Goal: Information Seeking & Learning: Learn about a topic

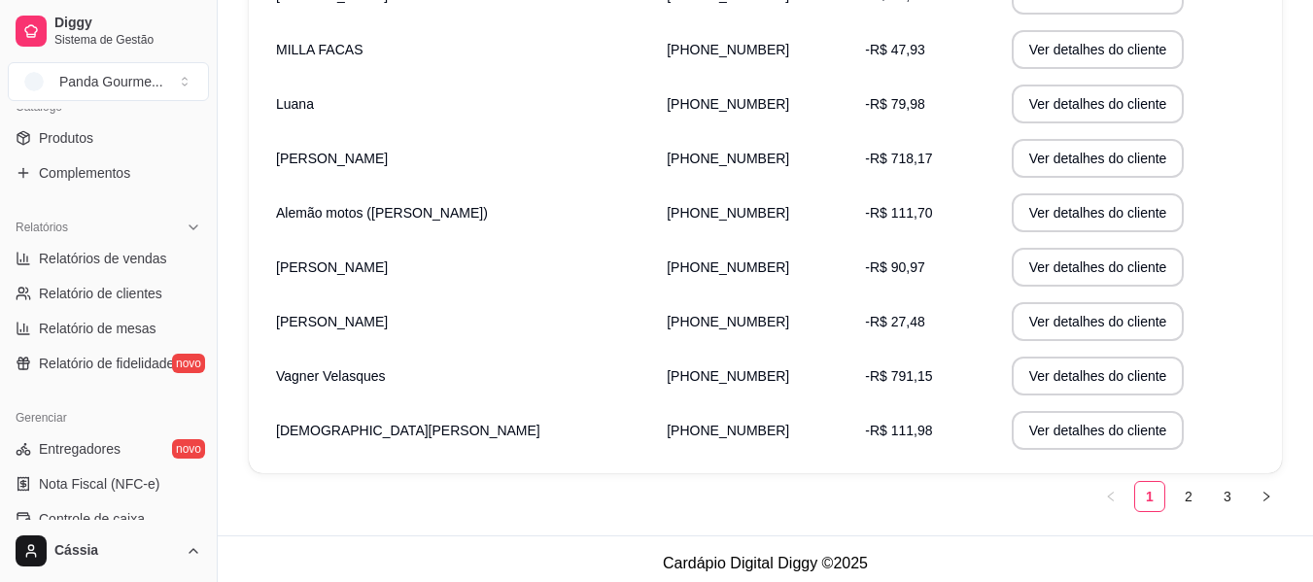
scroll to position [486, 0]
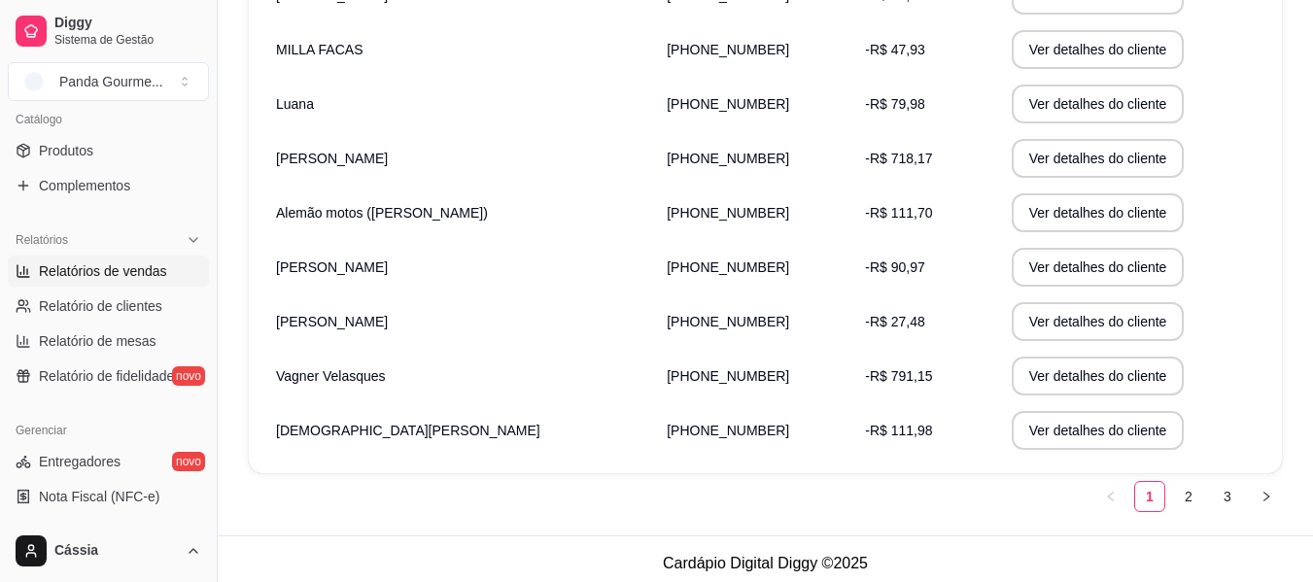
click at [107, 285] on link "Relatórios de vendas" at bounding box center [108, 271] width 201 height 31
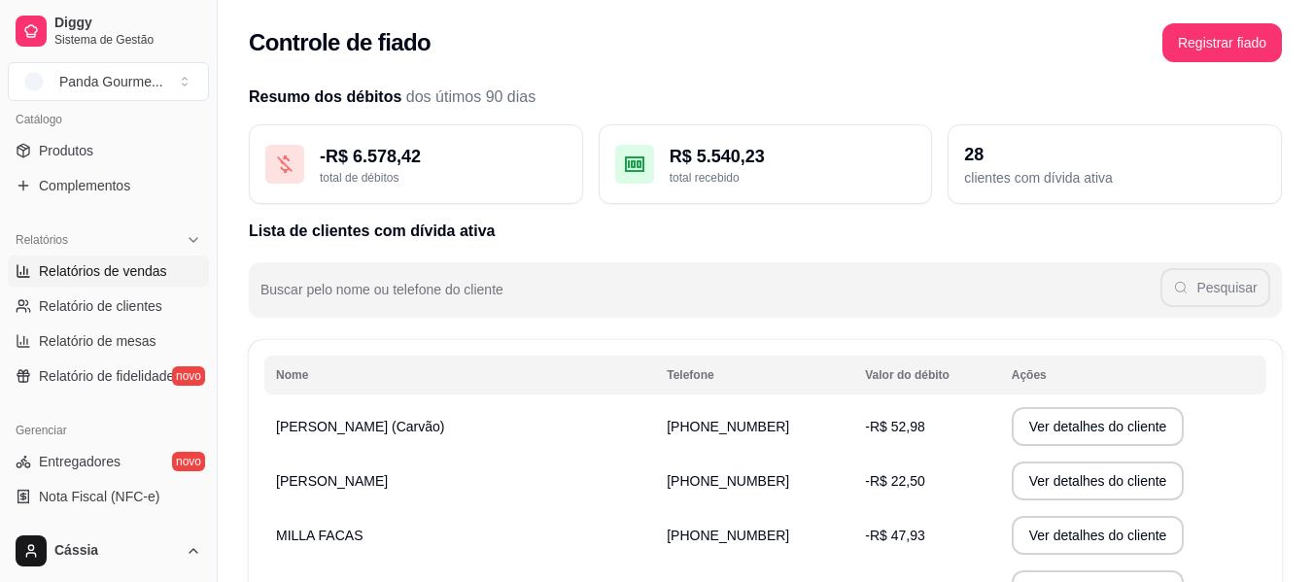
select select "ALL"
select select "0"
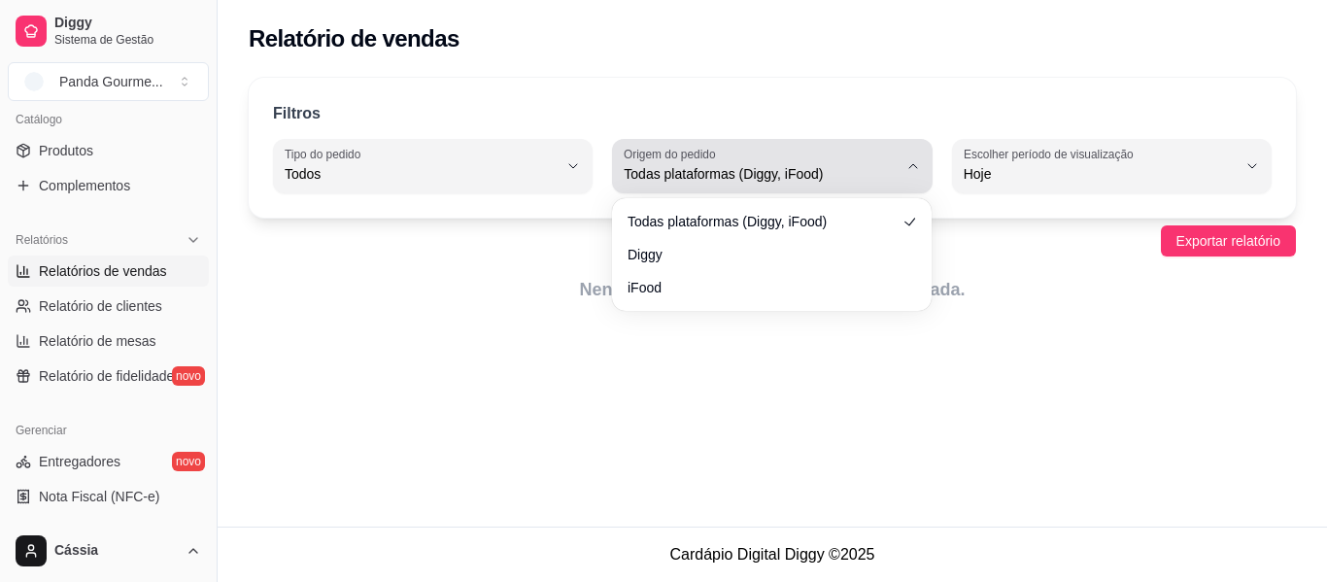
click at [894, 167] on span "Todas plataformas (Diggy, iFood)" at bounding box center [760, 173] width 273 height 19
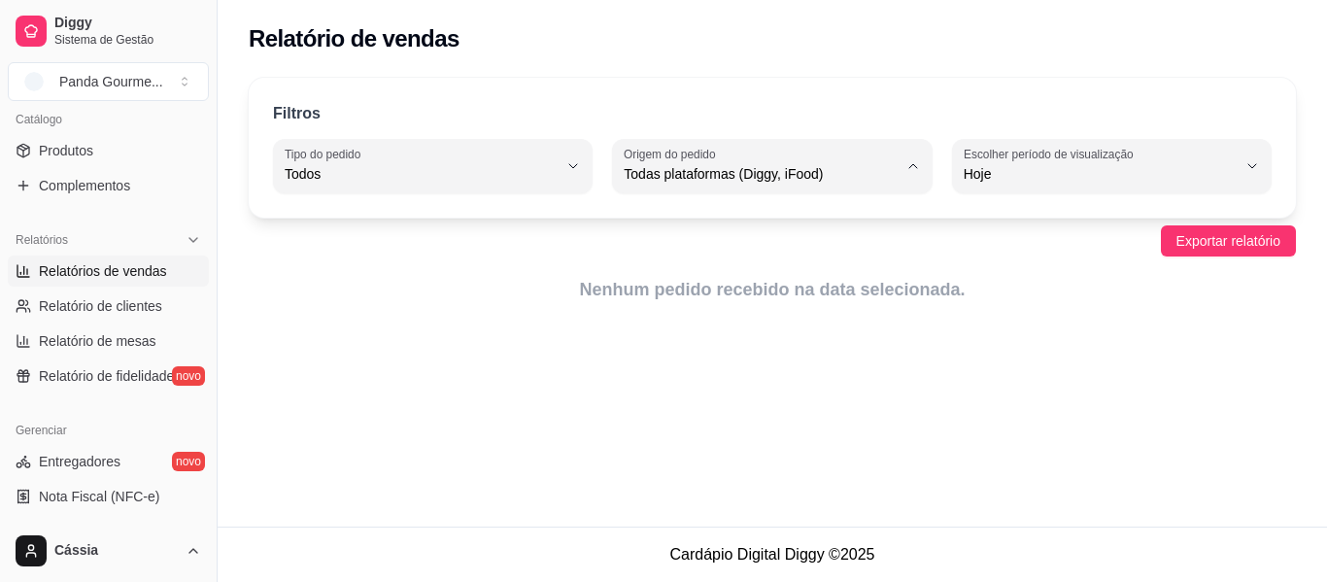
click at [782, 244] on li "Diggy" at bounding box center [773, 252] width 292 height 30
type input "DIGGY"
select select "DIGGY"
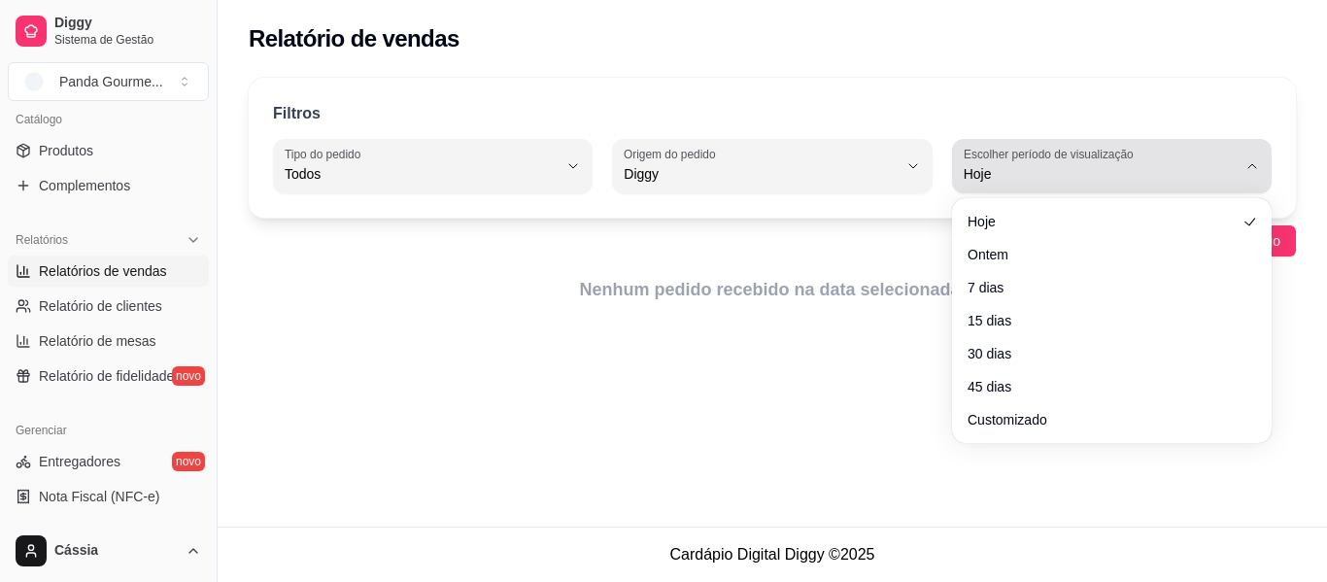
click at [965, 180] on span "Hoje" at bounding box center [1100, 173] width 273 height 19
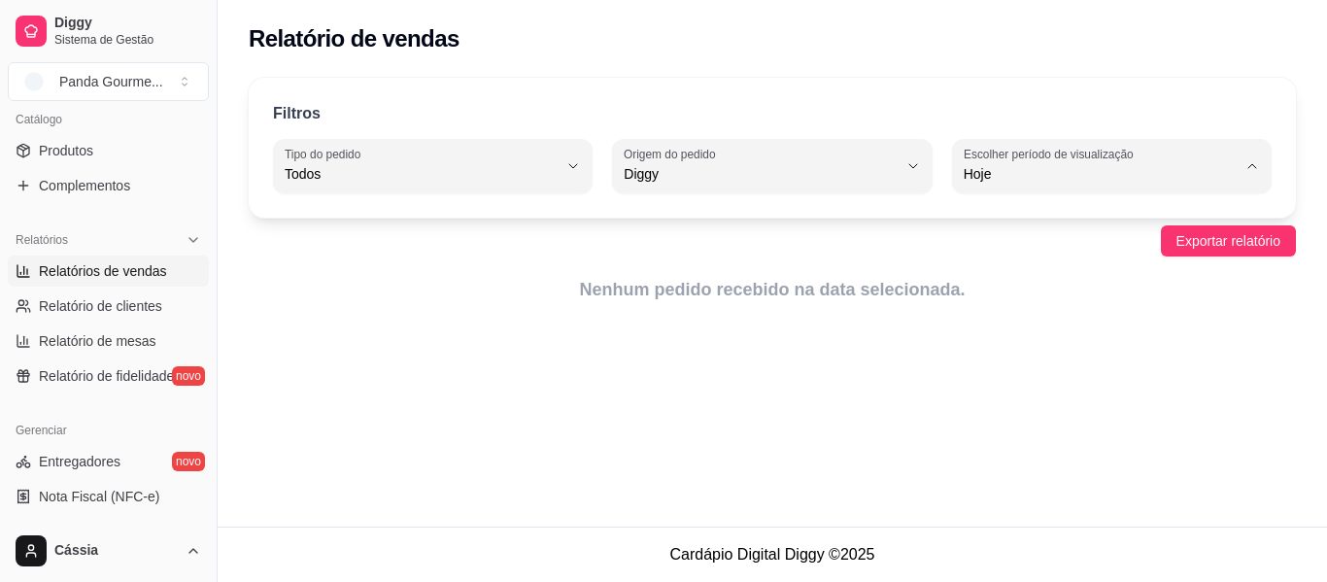
click at [1029, 414] on span "Customizado" at bounding box center [1103, 410] width 258 height 18
type input "-1"
select select "-1"
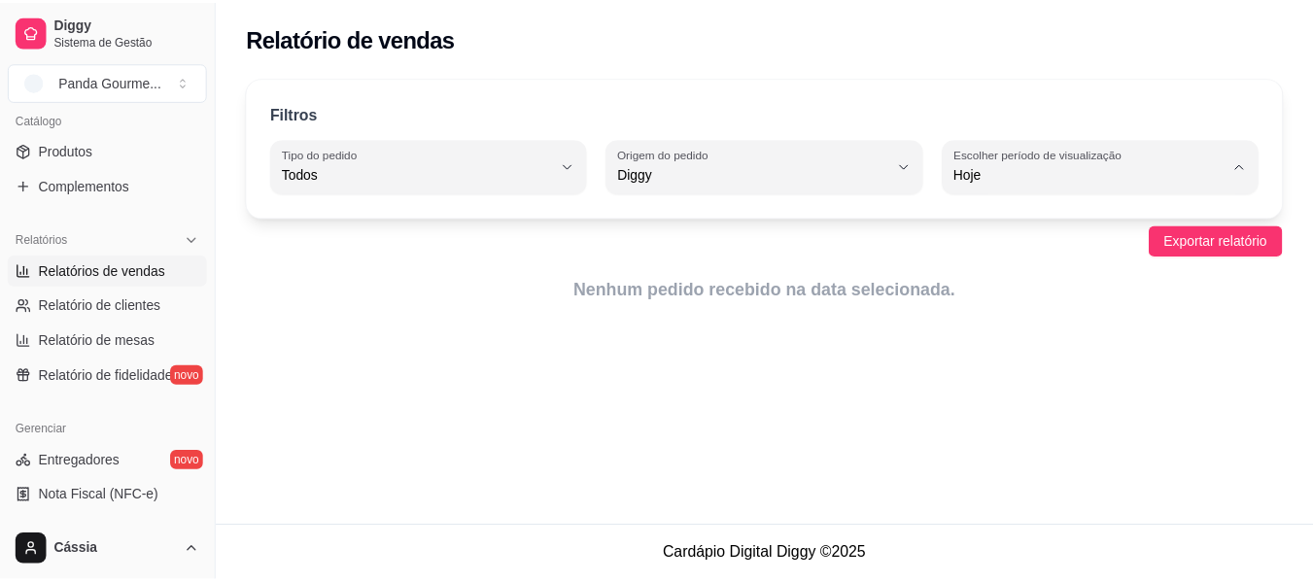
scroll to position [18, 0]
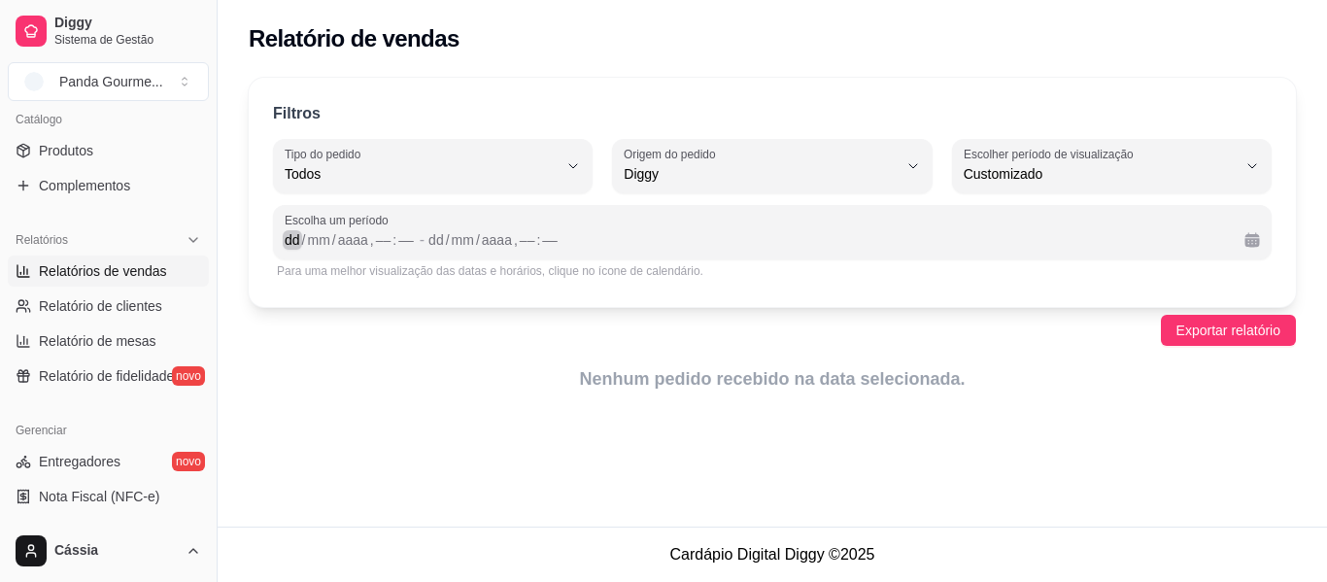
click at [291, 237] on div "dd" at bounding box center [292, 239] width 19 height 19
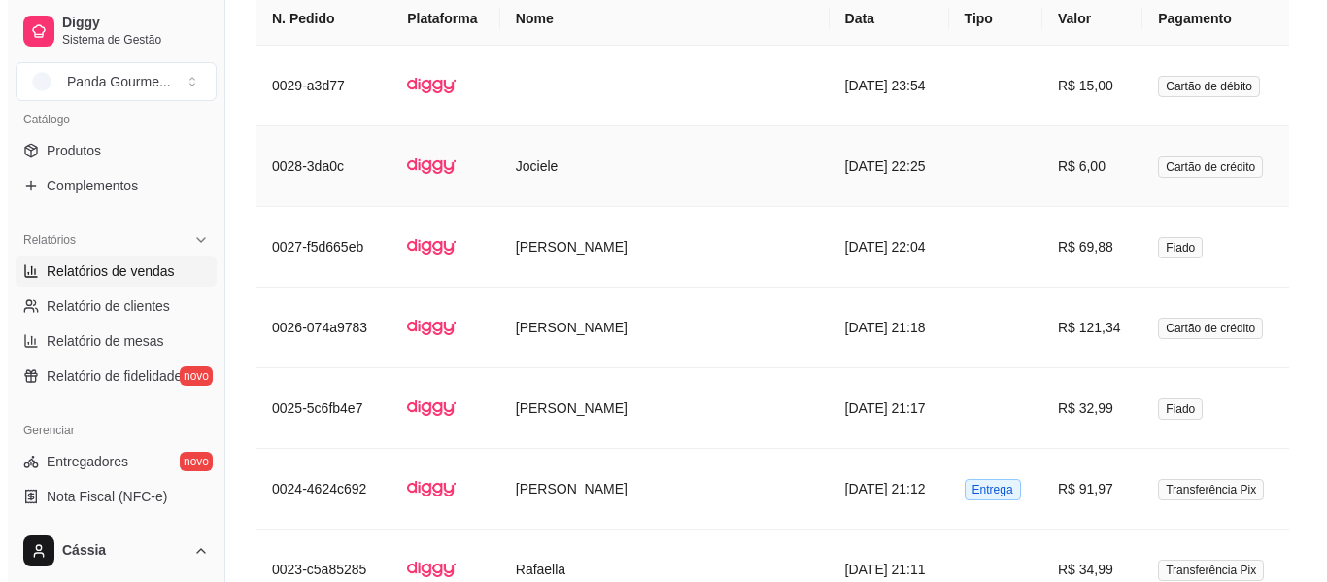
scroll to position [2235, 0]
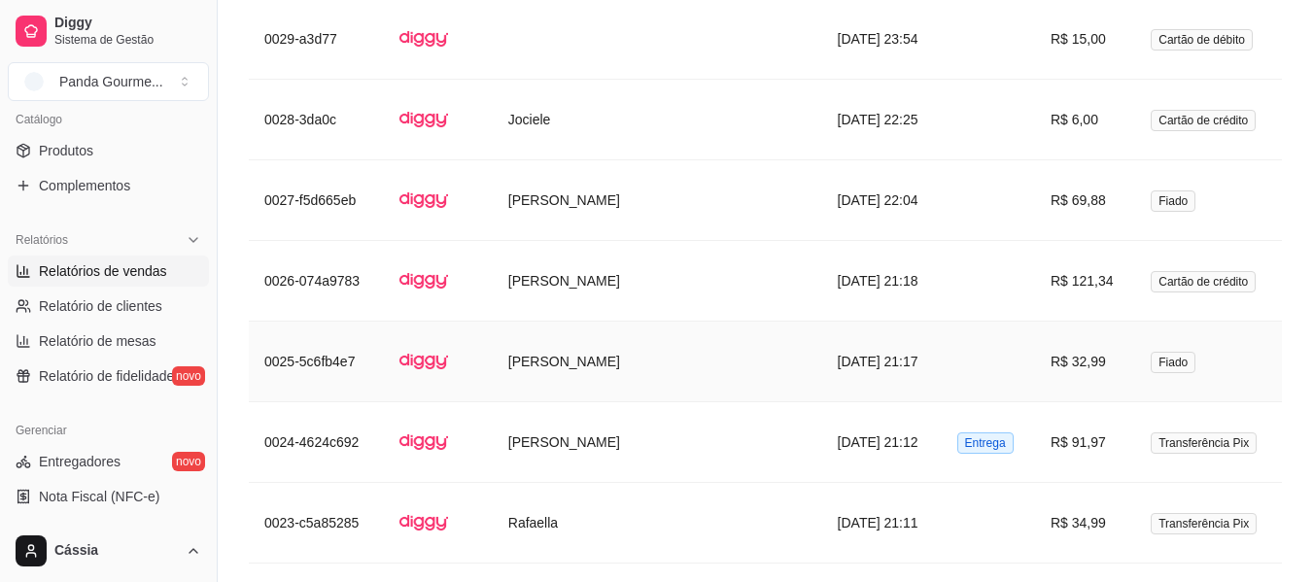
click at [594, 322] on td "[PERSON_NAME]" at bounding box center [657, 362] width 329 height 81
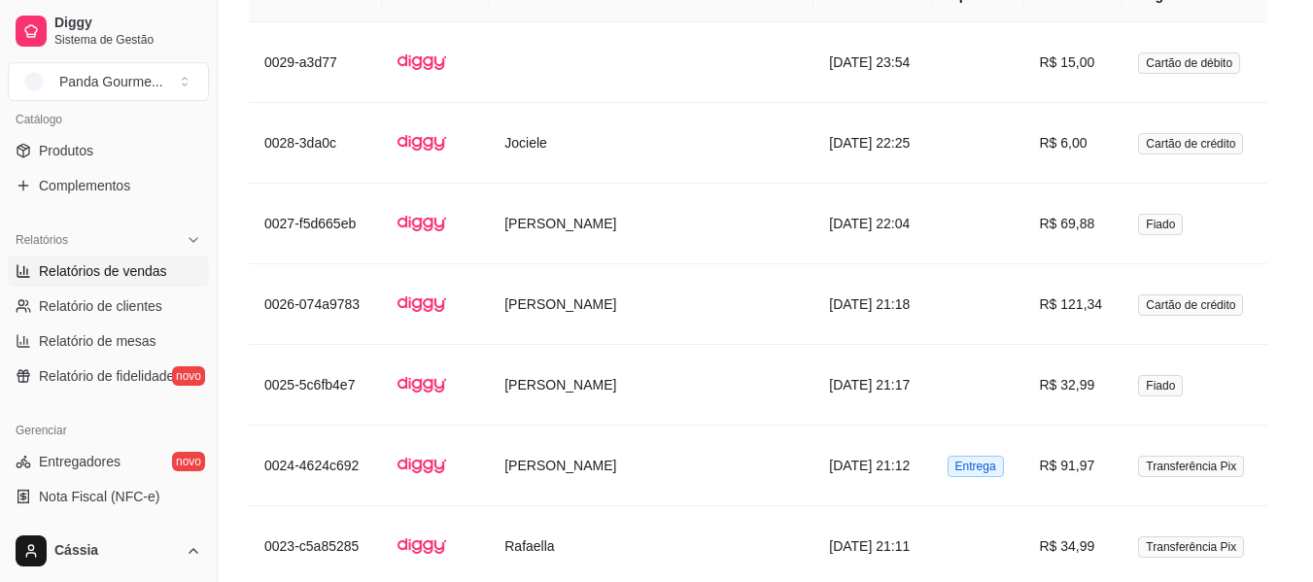
click at [594, 318] on button "Enviar pedido ao WhatsApp" at bounding box center [656, 308] width 510 height 39
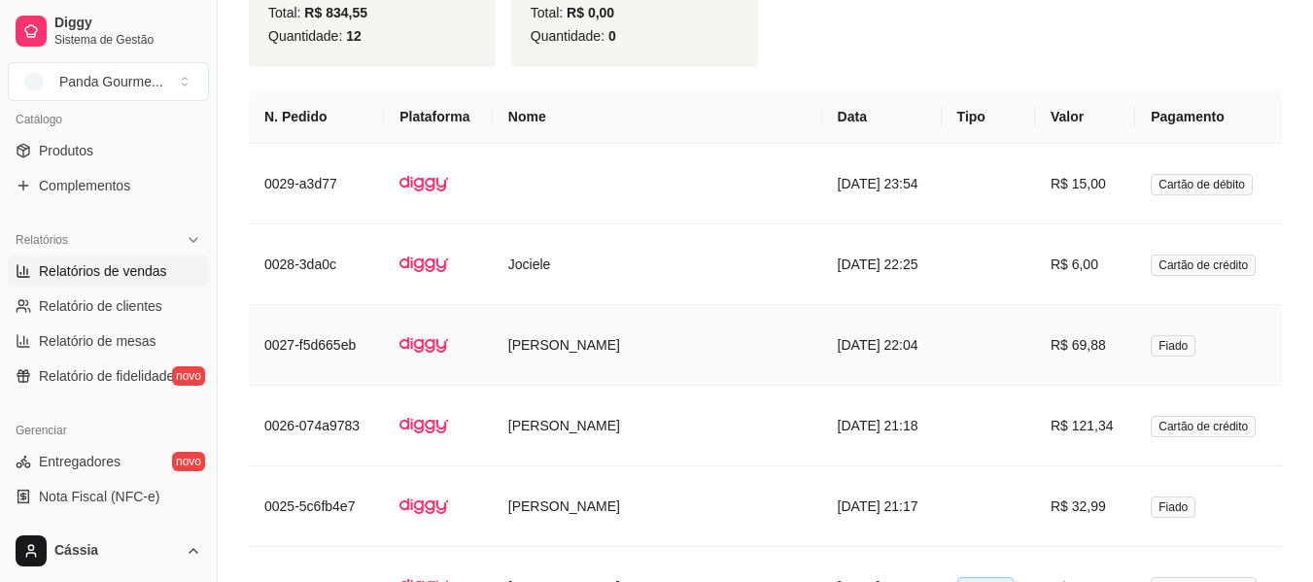
scroll to position [2138, 0]
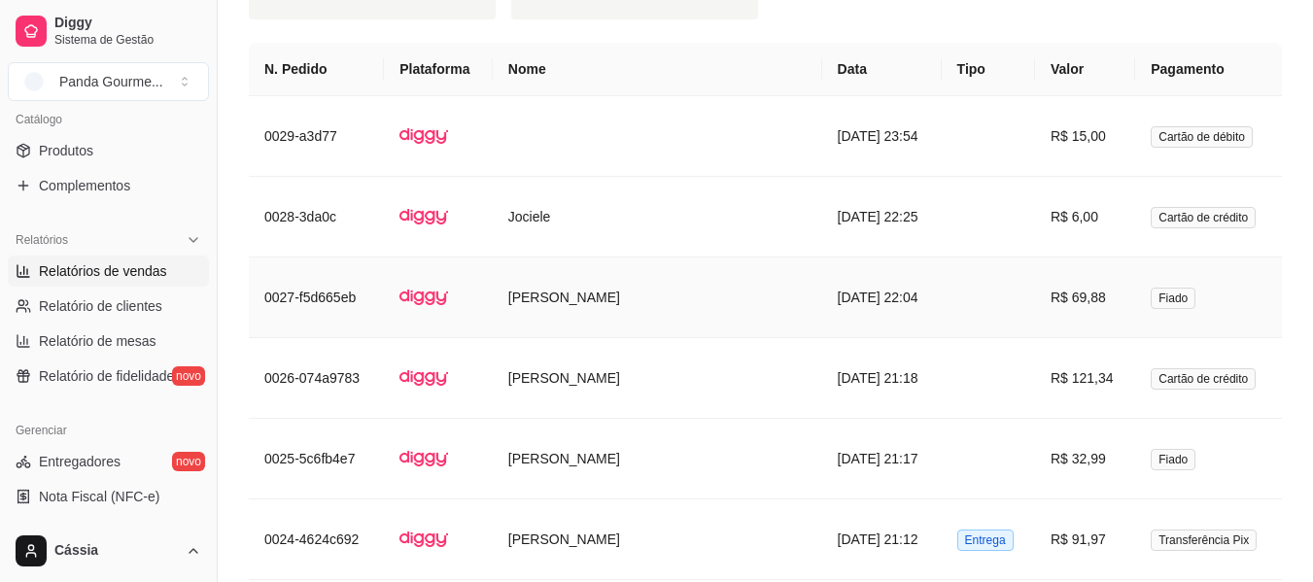
click at [1056, 257] on td "R$ 69,88" at bounding box center [1085, 297] width 100 height 81
drag, startPoint x: 1085, startPoint y: 250, endPoint x: 1036, endPoint y: 251, distance: 49.6
click at [1036, 257] on td "R$ 69,88" at bounding box center [1085, 297] width 100 height 81
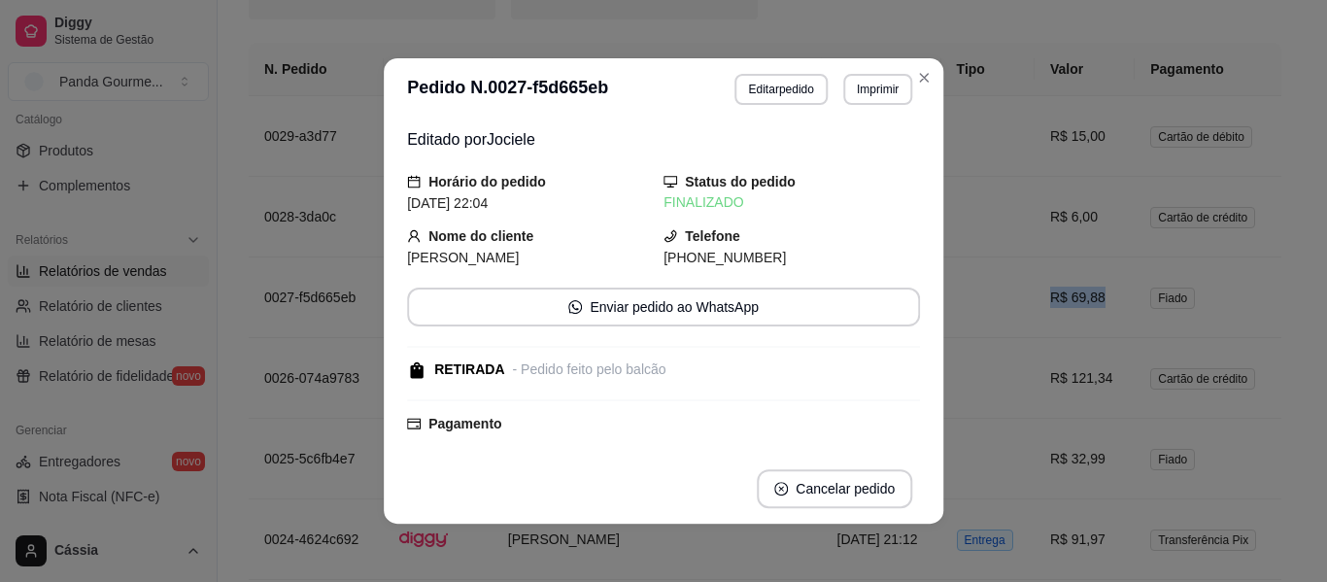
copy td "R$ 69,88"
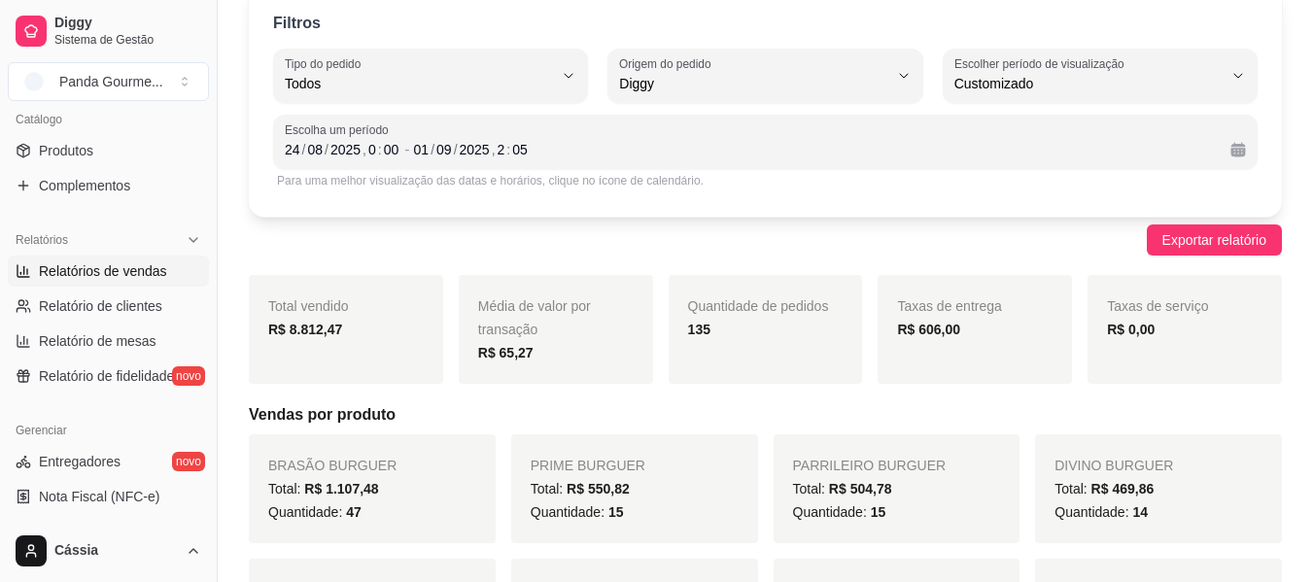
scroll to position [0, 0]
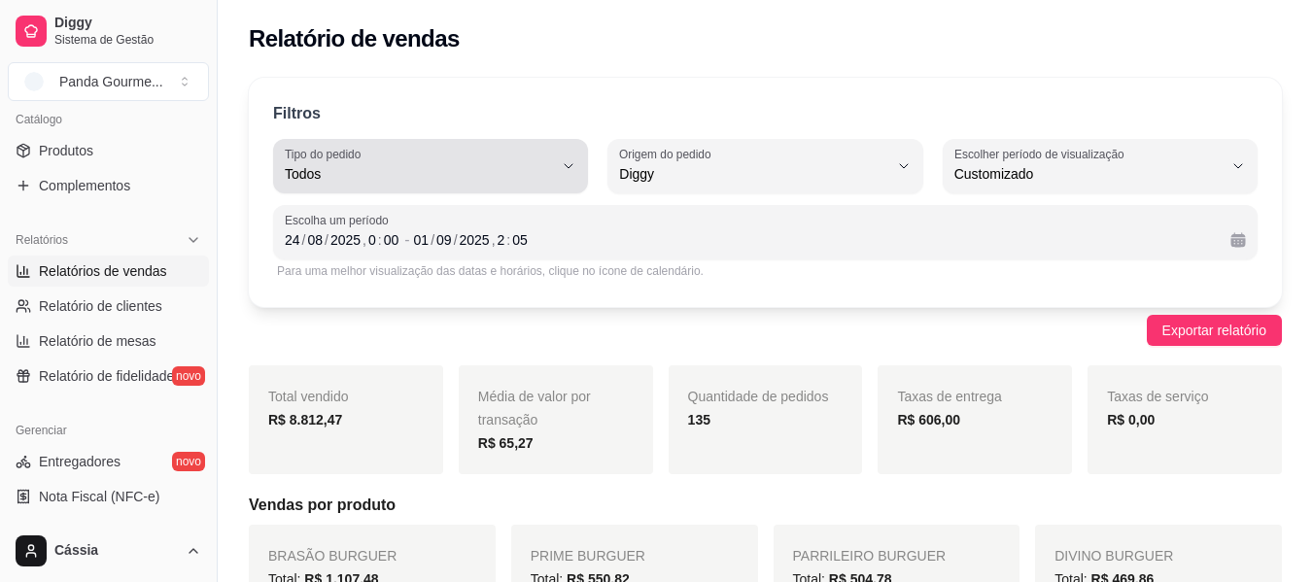
click at [495, 189] on button "Tipo do pedido Todos" at bounding box center [430, 166] width 315 height 54
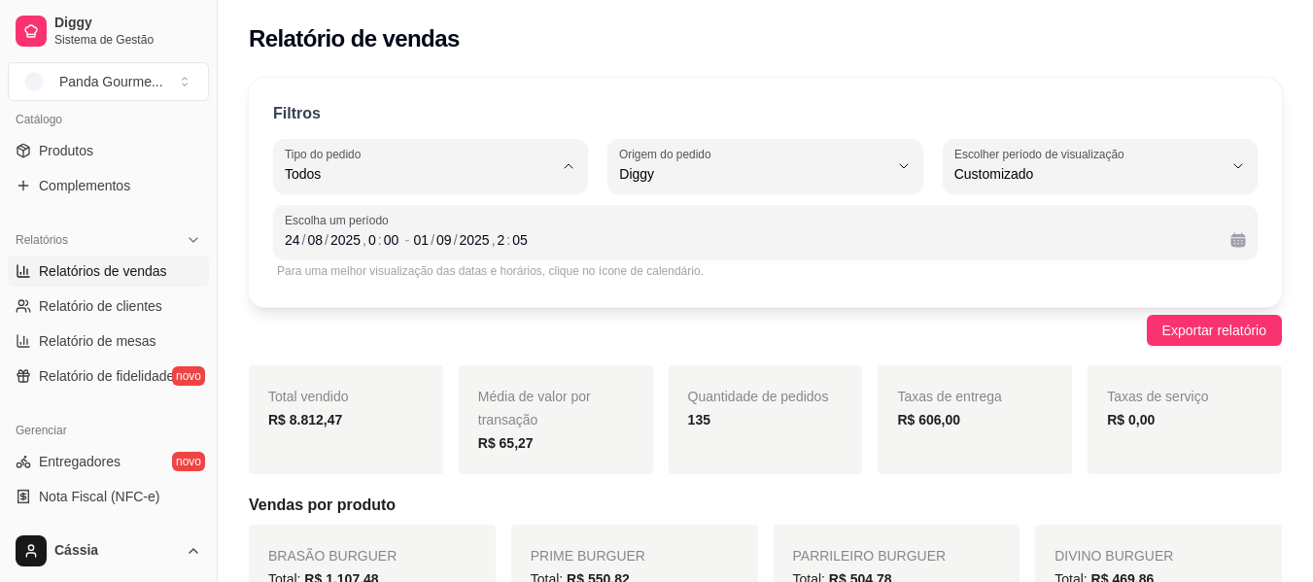
click at [758, 325] on div "Exportar relatório" at bounding box center [765, 330] width 1033 height 31
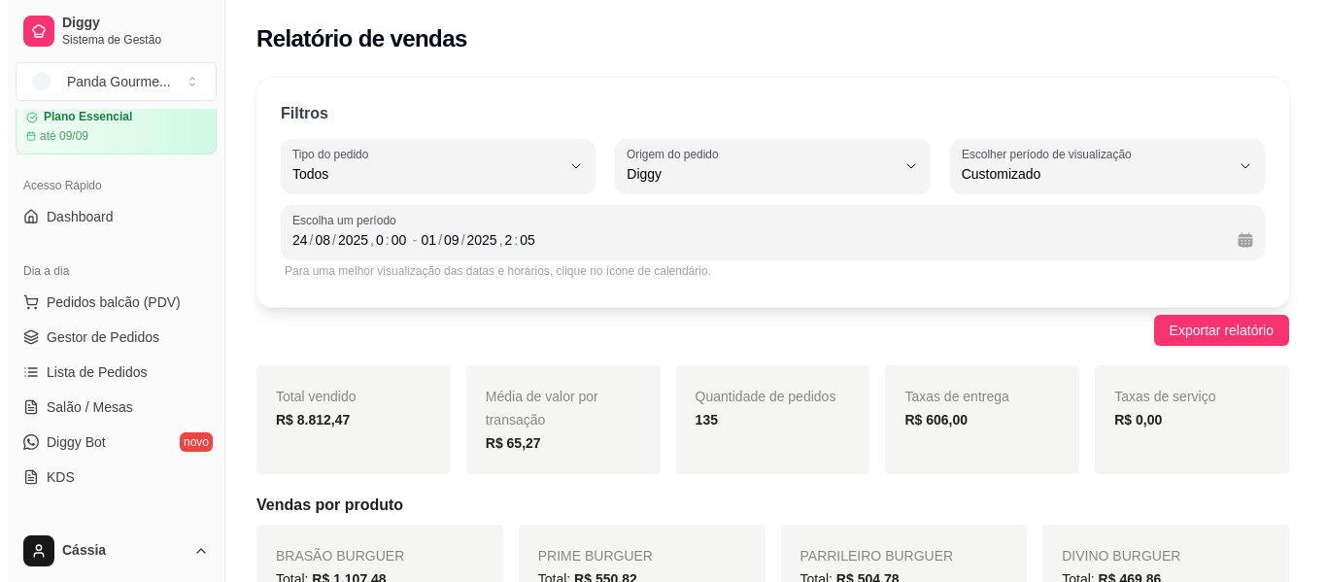
scroll to position [39, 0]
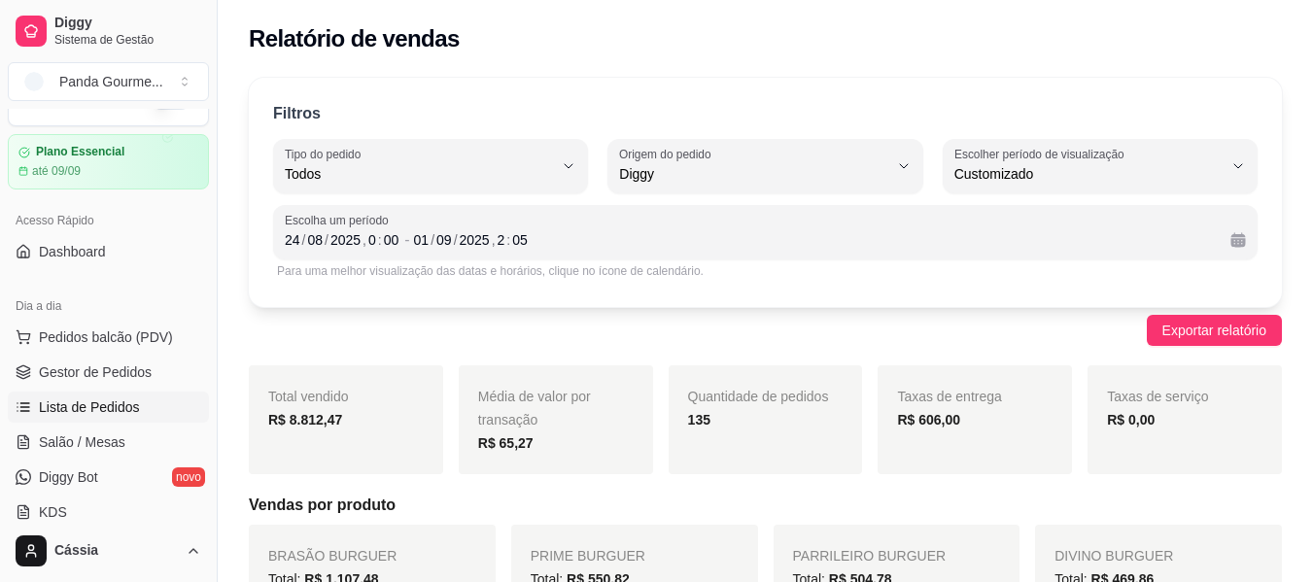
click at [139, 414] on link "Lista de Pedidos" at bounding box center [108, 407] width 201 height 31
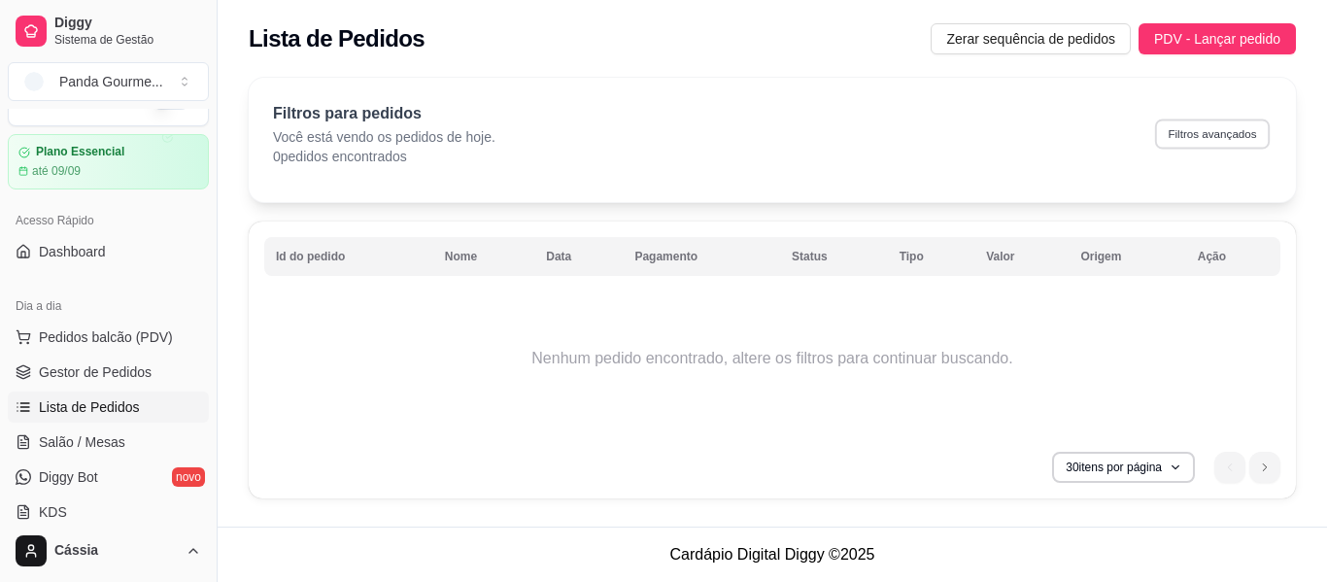
click at [1209, 144] on button "Filtros avançados" at bounding box center [1212, 134] width 115 height 30
select select "0"
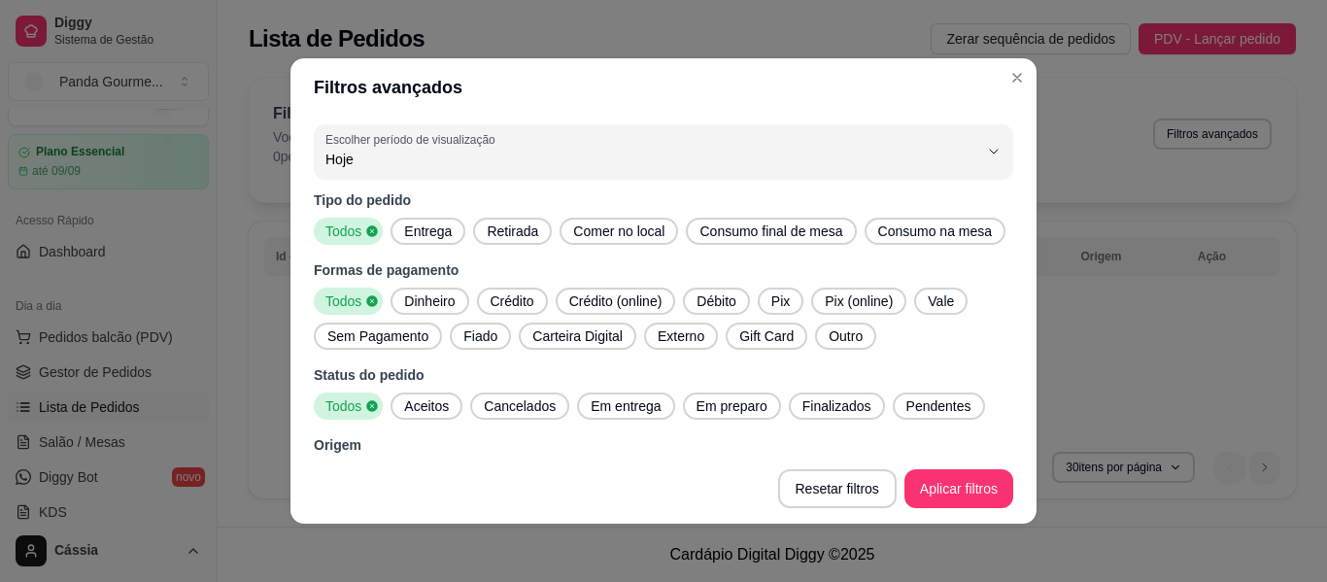
click at [479, 343] on span "Fiado" at bounding box center [481, 335] width 50 height 19
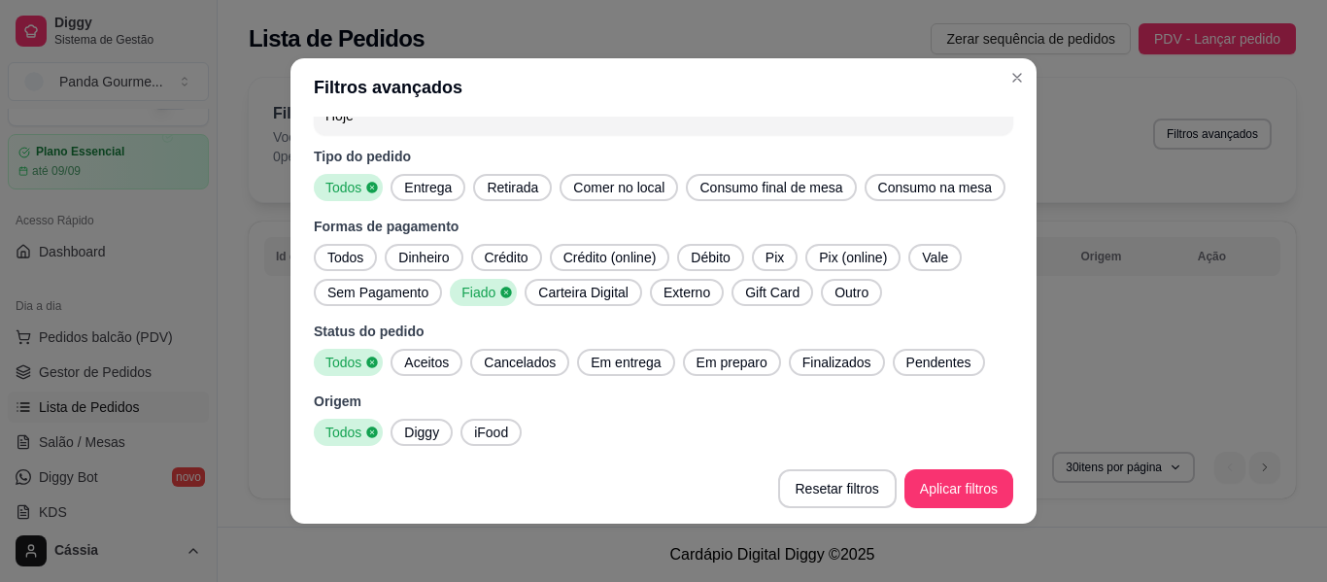
scroll to position [4, 0]
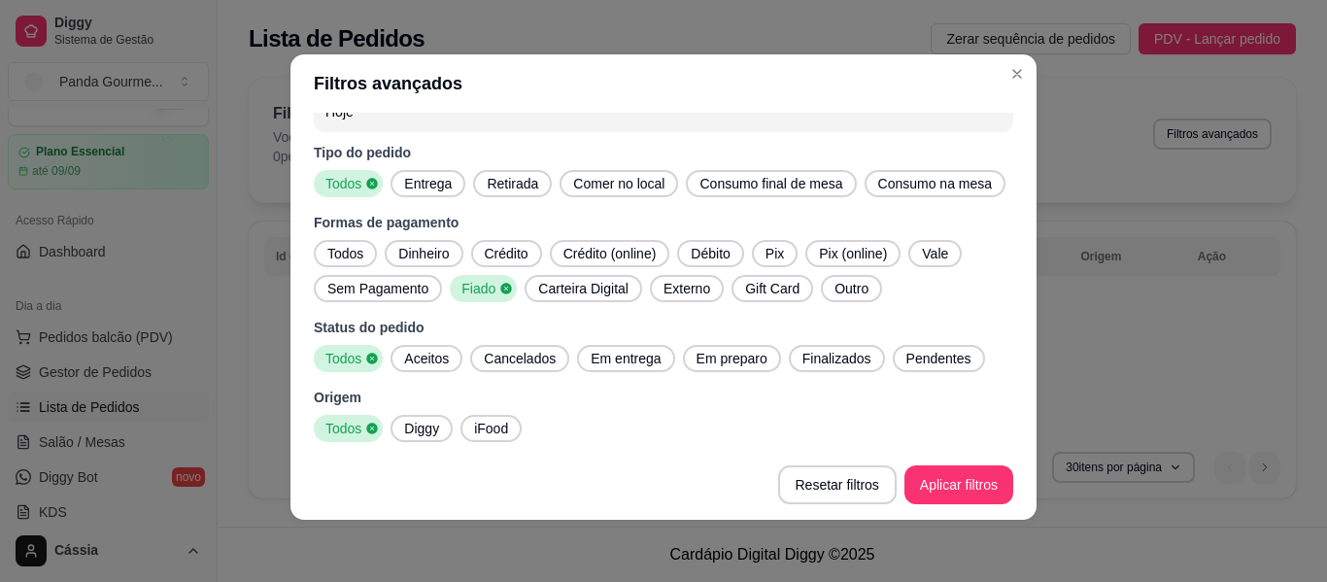
click at [856, 352] on span "Finalizados" at bounding box center [837, 358] width 85 height 19
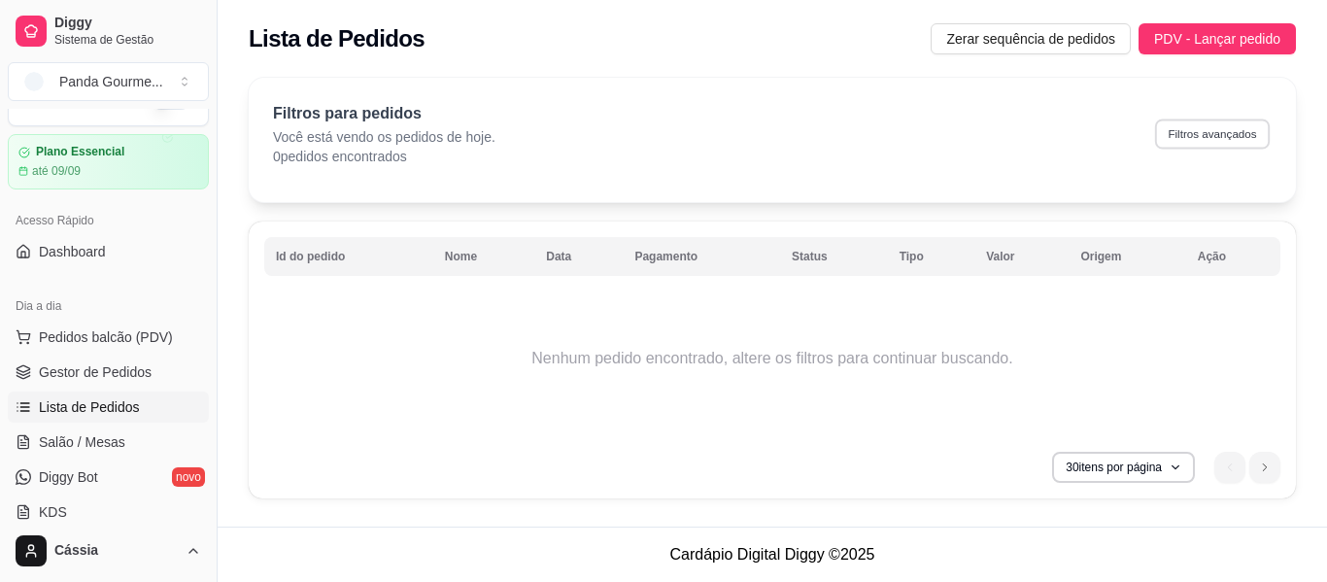
click at [1174, 134] on button "Filtros avançados" at bounding box center [1212, 134] width 115 height 30
select select "0"
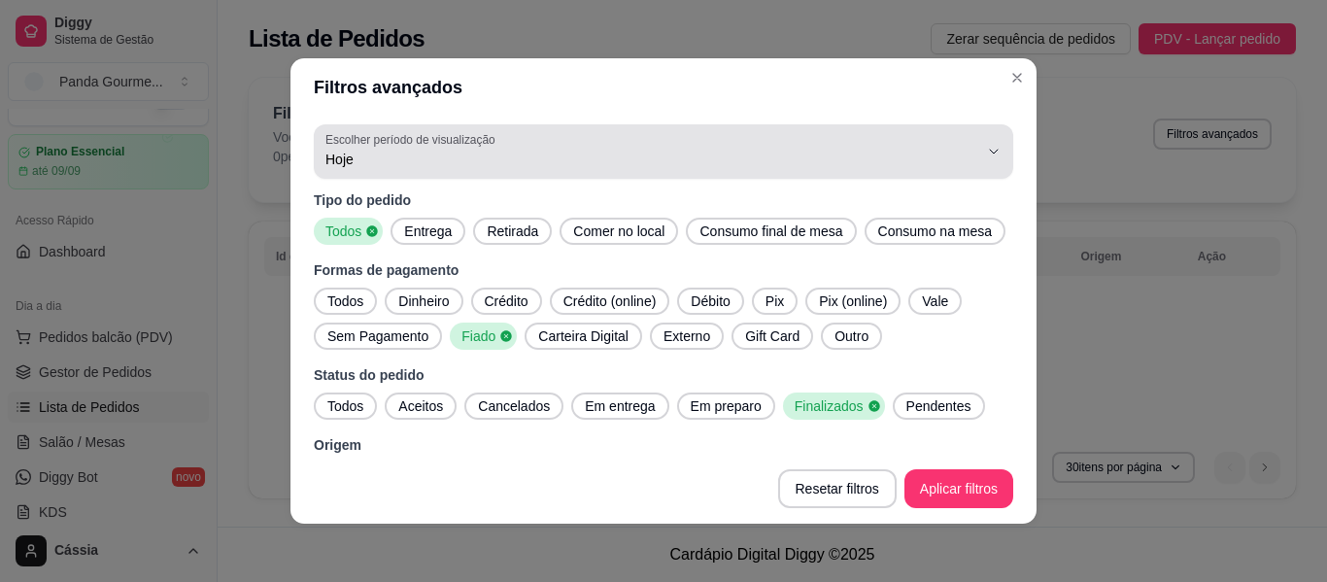
click at [551, 141] on div "Hoje" at bounding box center [651, 151] width 653 height 39
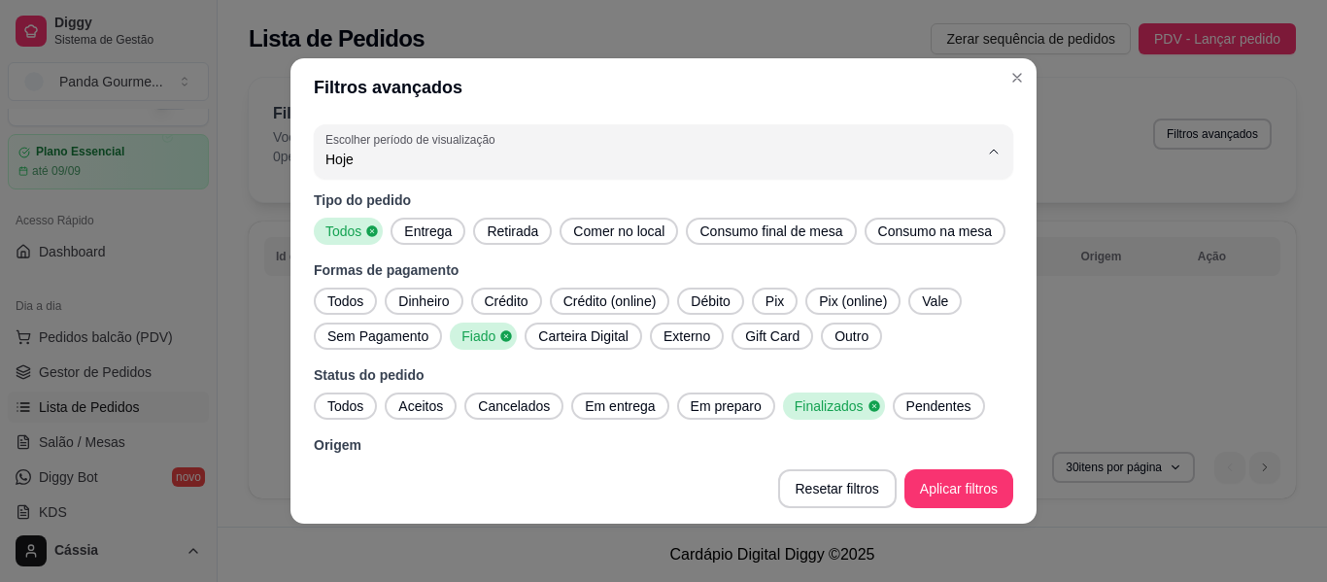
click at [497, 405] on span "Customizado" at bounding box center [639, 396] width 609 height 18
type input "-1"
select select "-1"
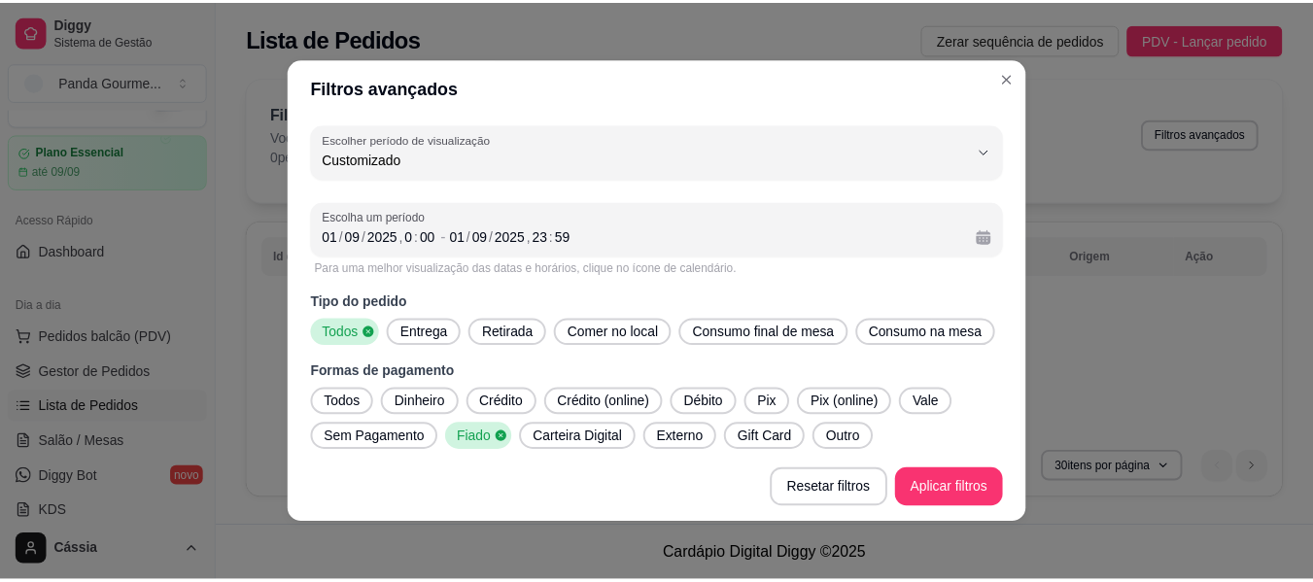
scroll to position [18, 0]
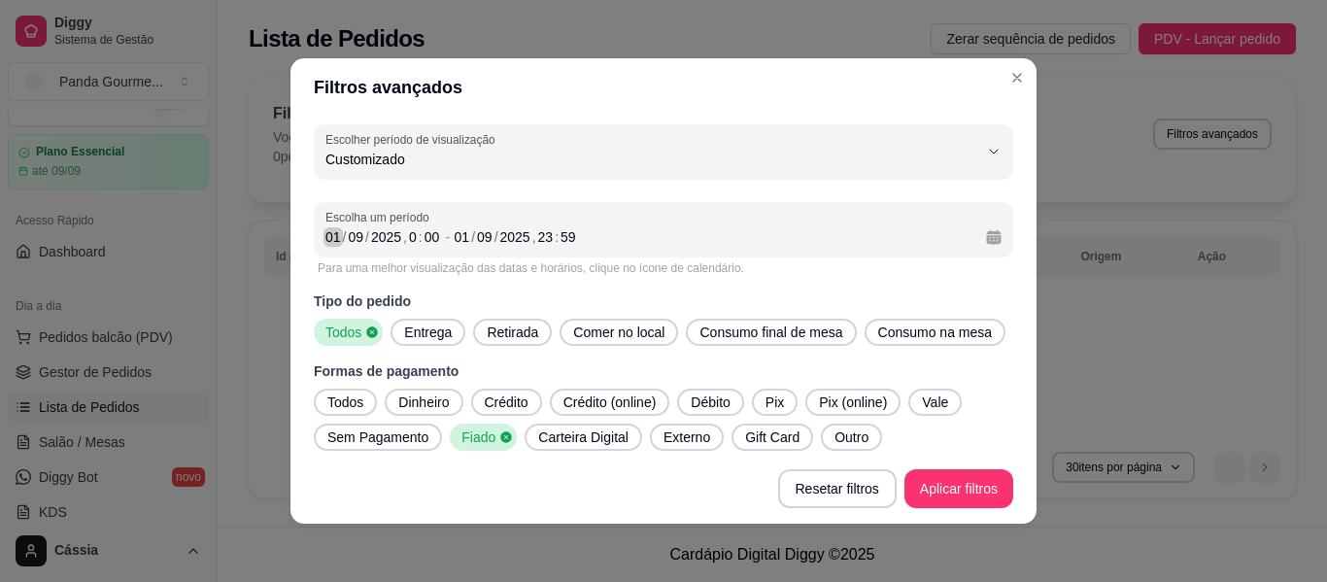
click at [328, 239] on div "01" at bounding box center [333, 236] width 19 height 19
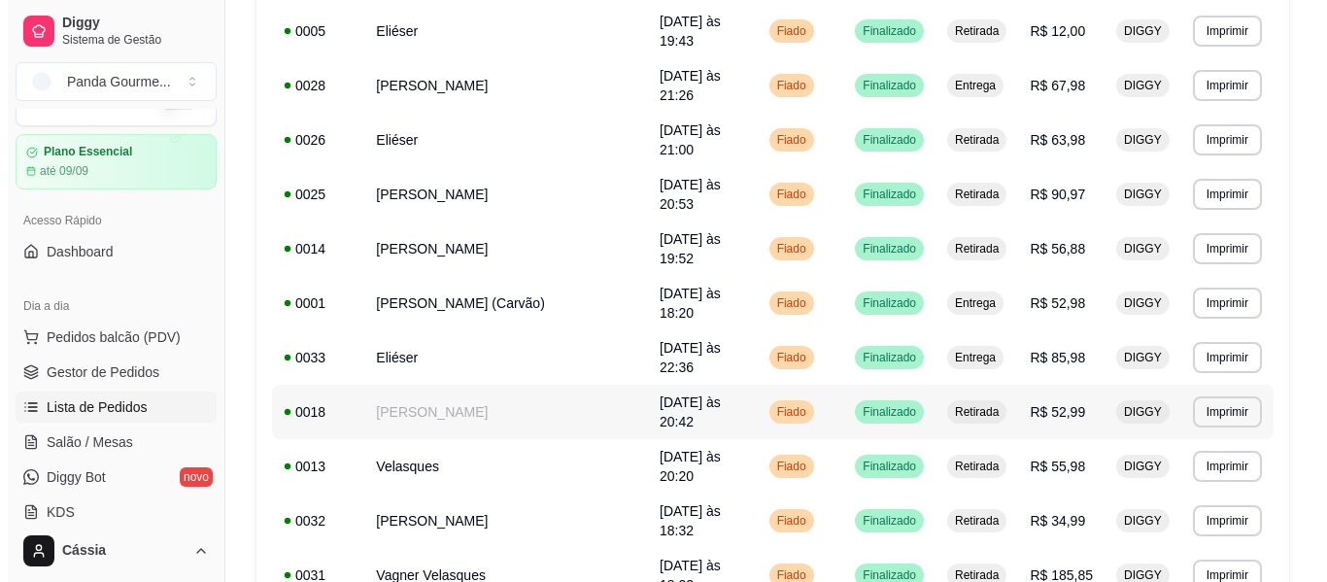
scroll to position [559, 0]
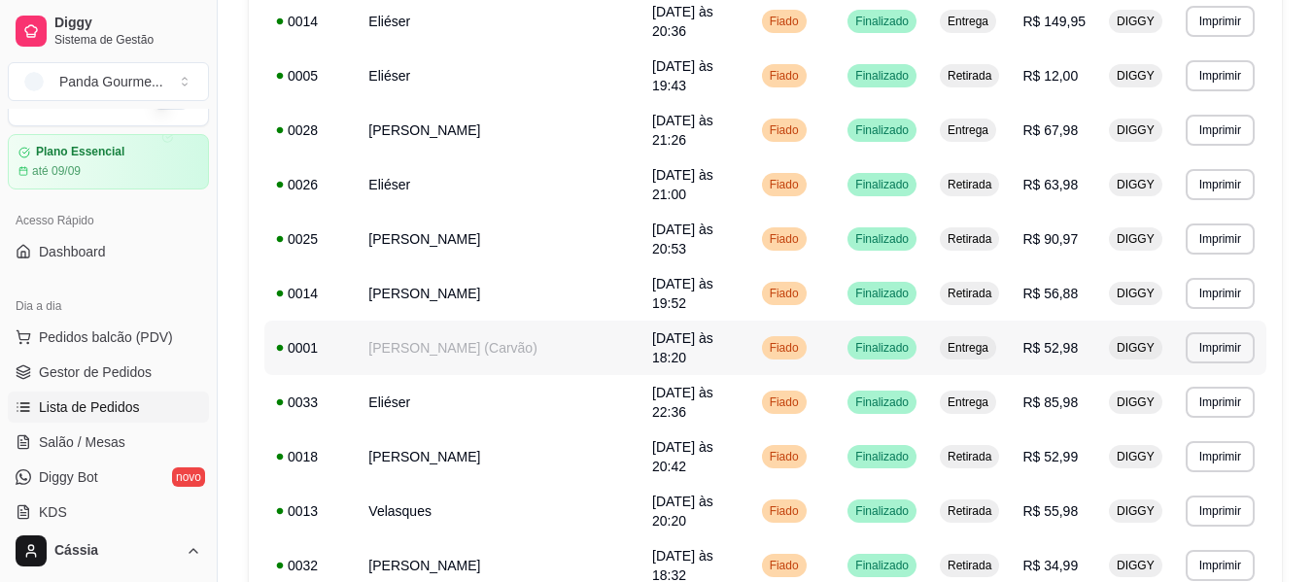
click at [455, 321] on td "[PERSON_NAME] (Carvão)" at bounding box center [499, 348] width 284 height 54
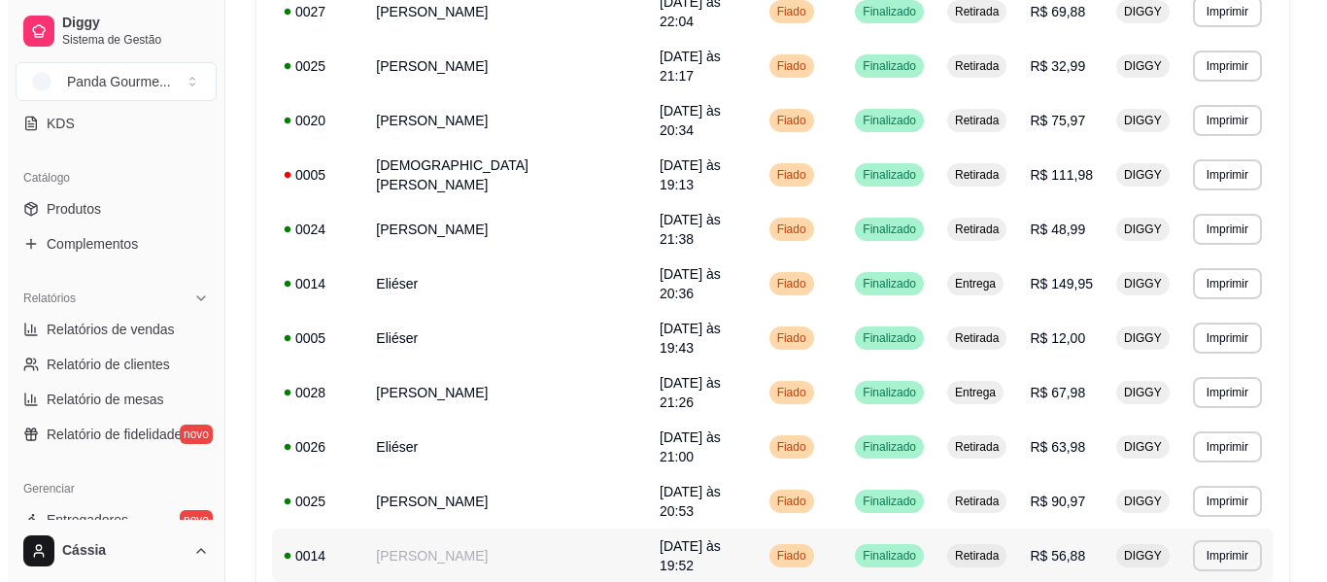
scroll to position [267, 0]
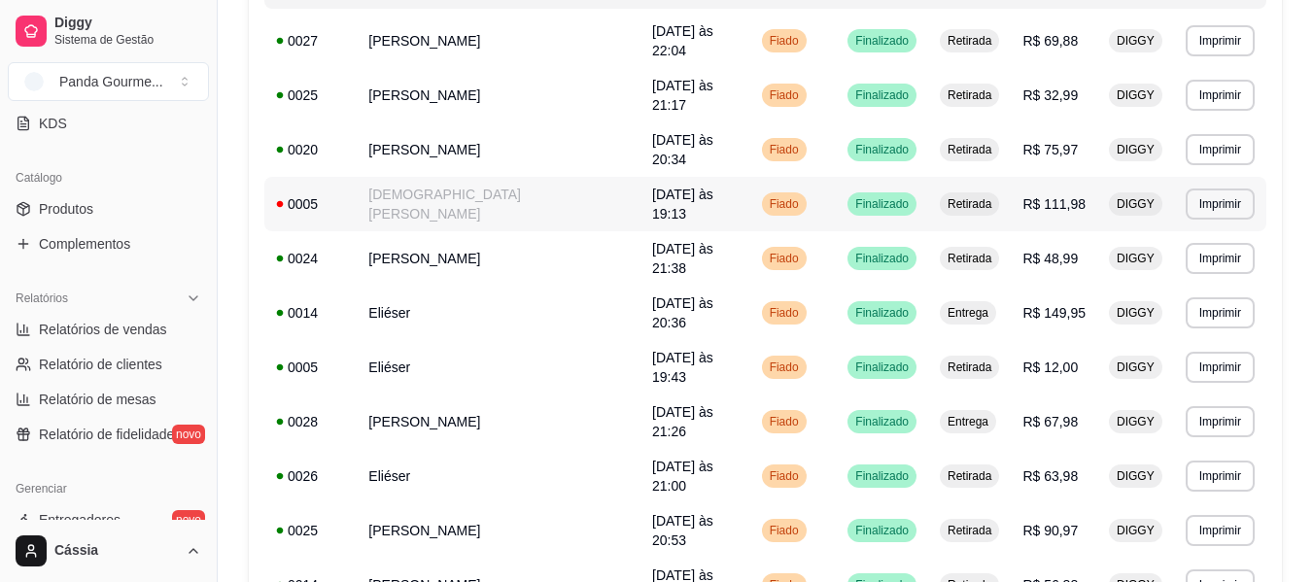
click at [278, 194] on div "0005" at bounding box center [310, 203] width 69 height 19
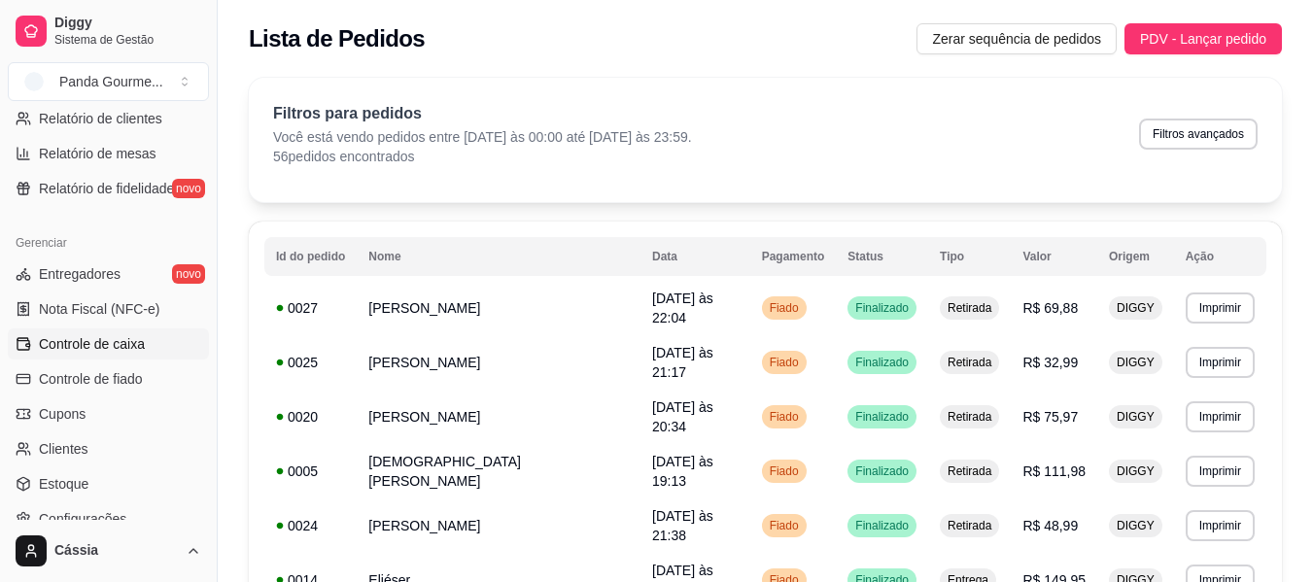
scroll to position [719, 0]
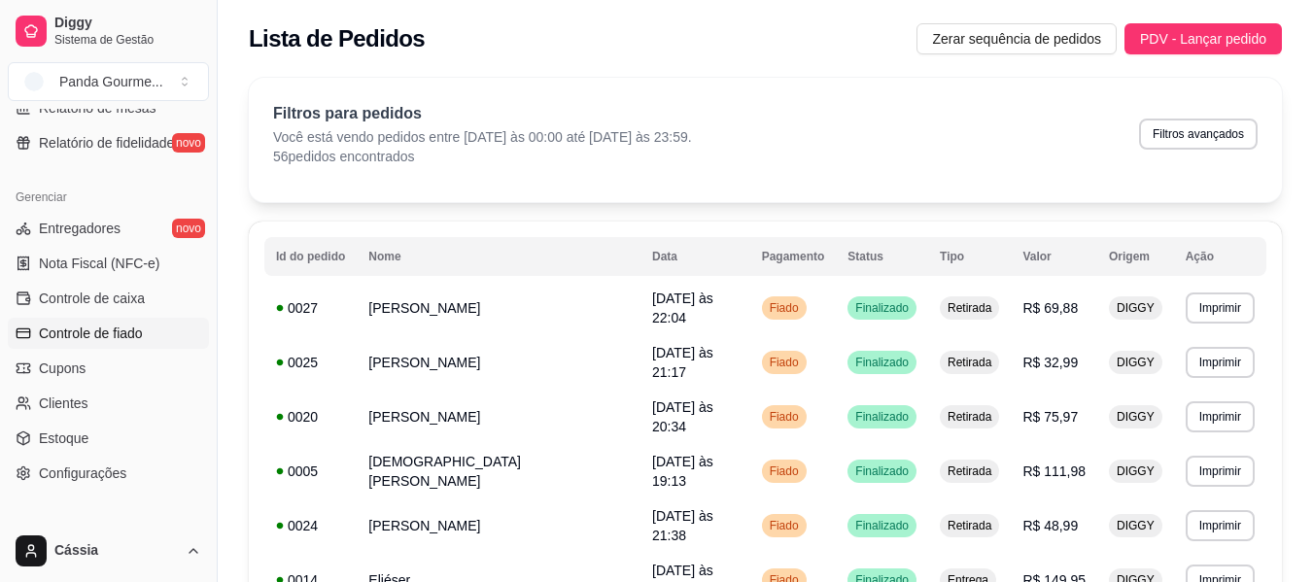
click at [134, 325] on span "Controle de fiado" at bounding box center [91, 333] width 104 height 19
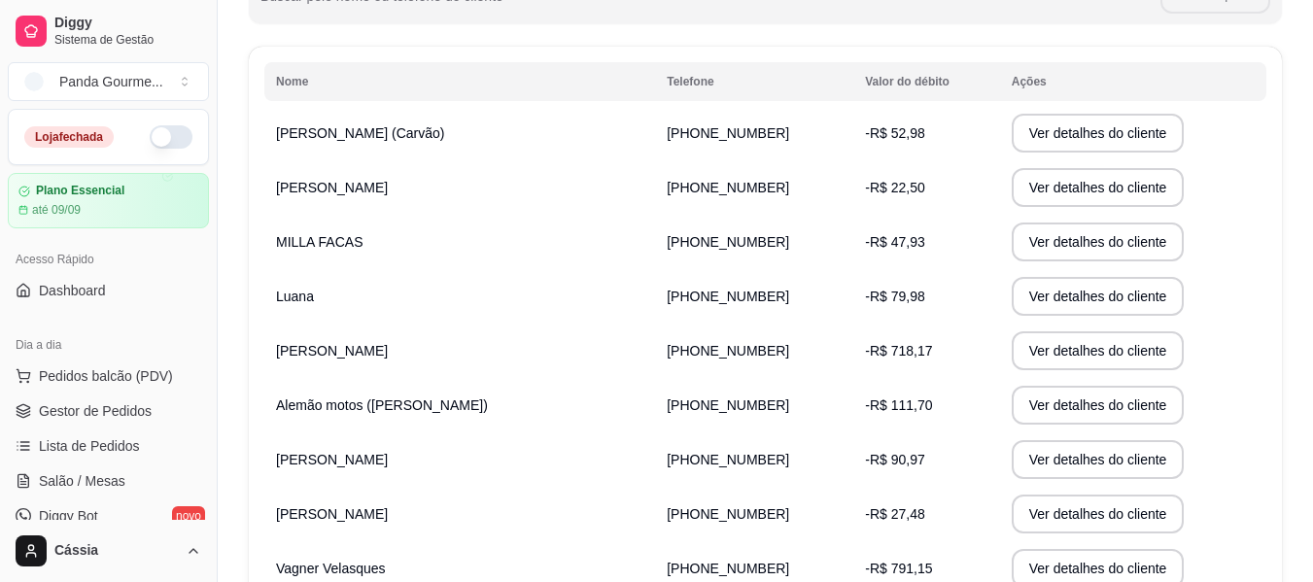
scroll to position [106, 0]
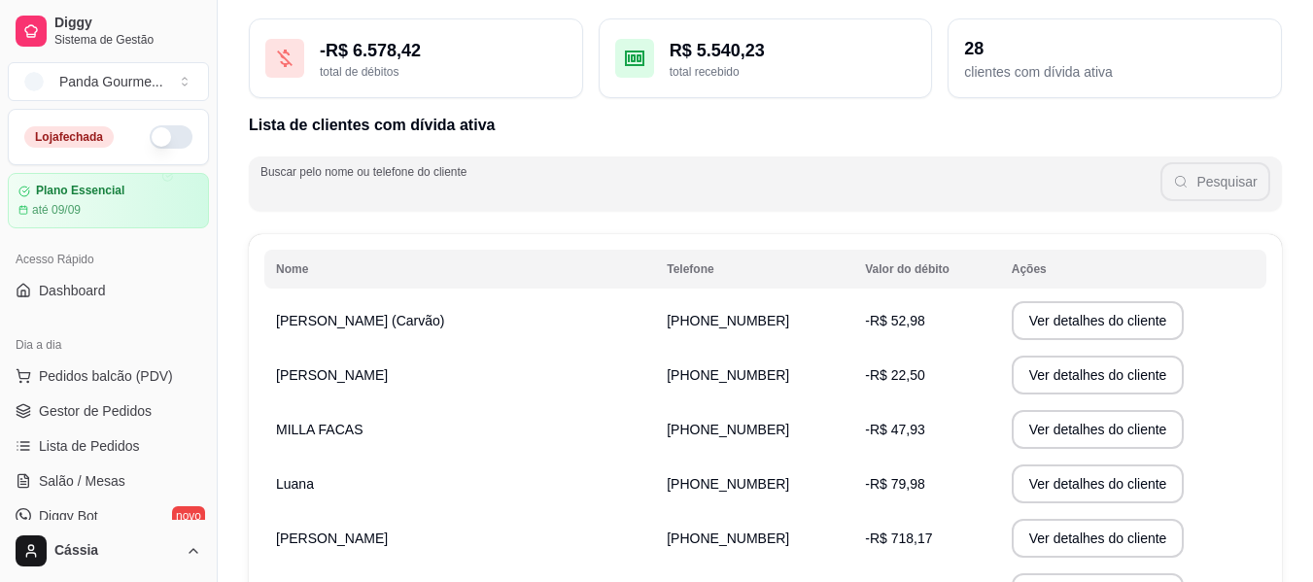
click at [412, 189] on input "Buscar pelo nome ou telefone do cliente" at bounding box center [710, 191] width 900 height 19
type input "[PERSON_NAME]"
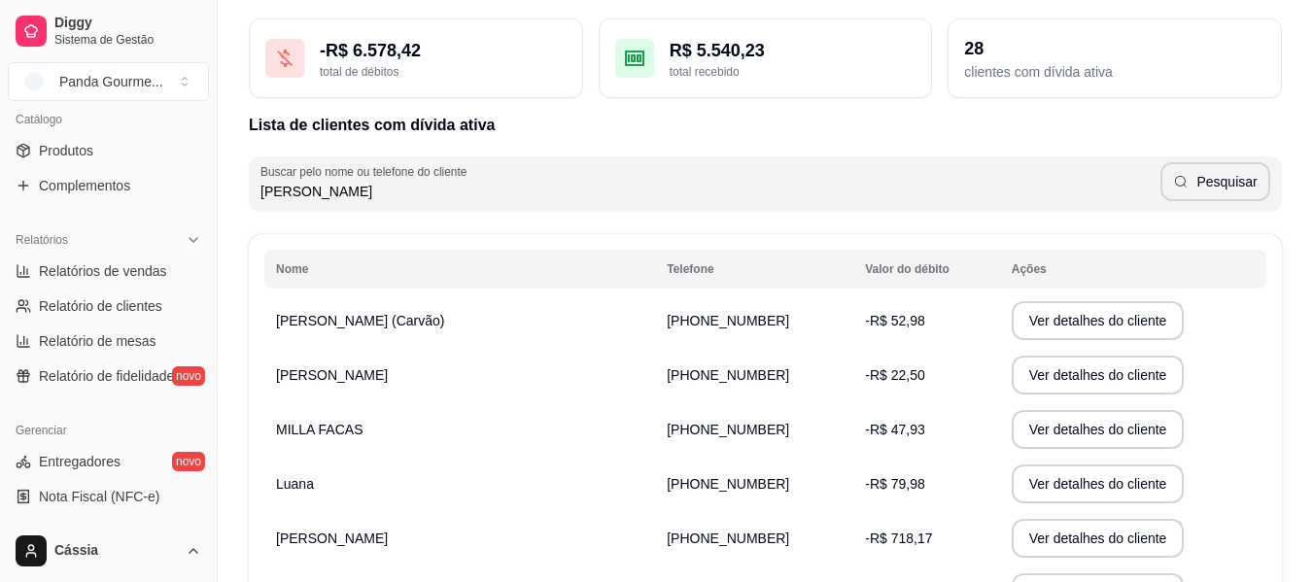
scroll to position [583, 0]
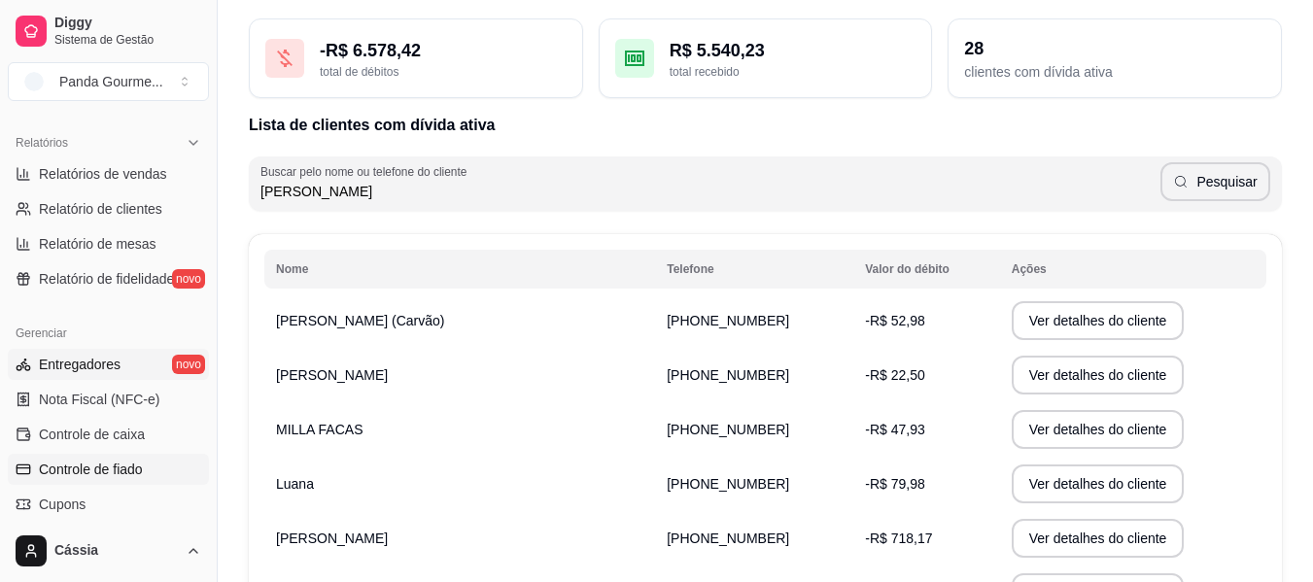
click at [92, 376] on link "Entregadores novo" at bounding box center [108, 364] width 201 height 31
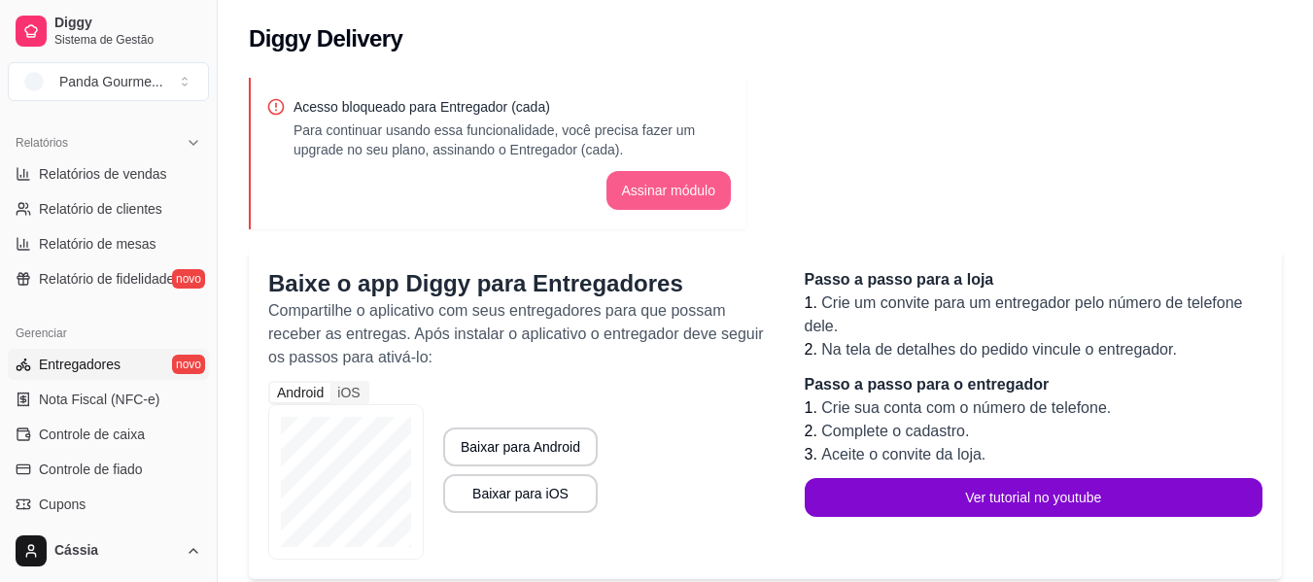
click at [684, 186] on button "Assinar módulo" at bounding box center [668, 190] width 125 height 39
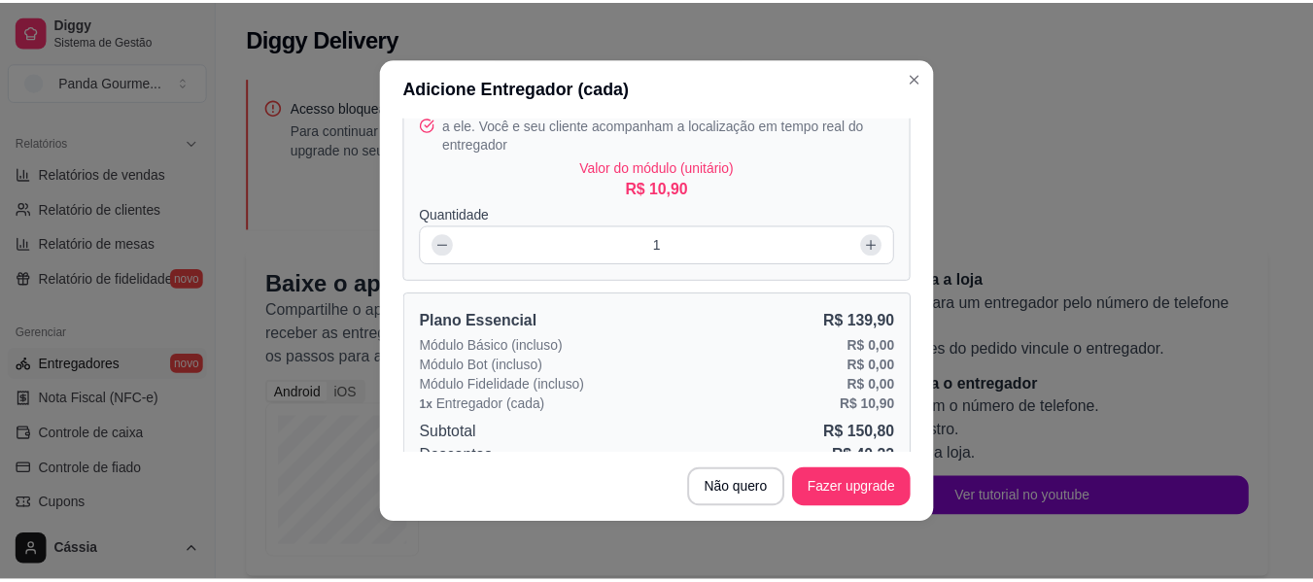
scroll to position [230, 0]
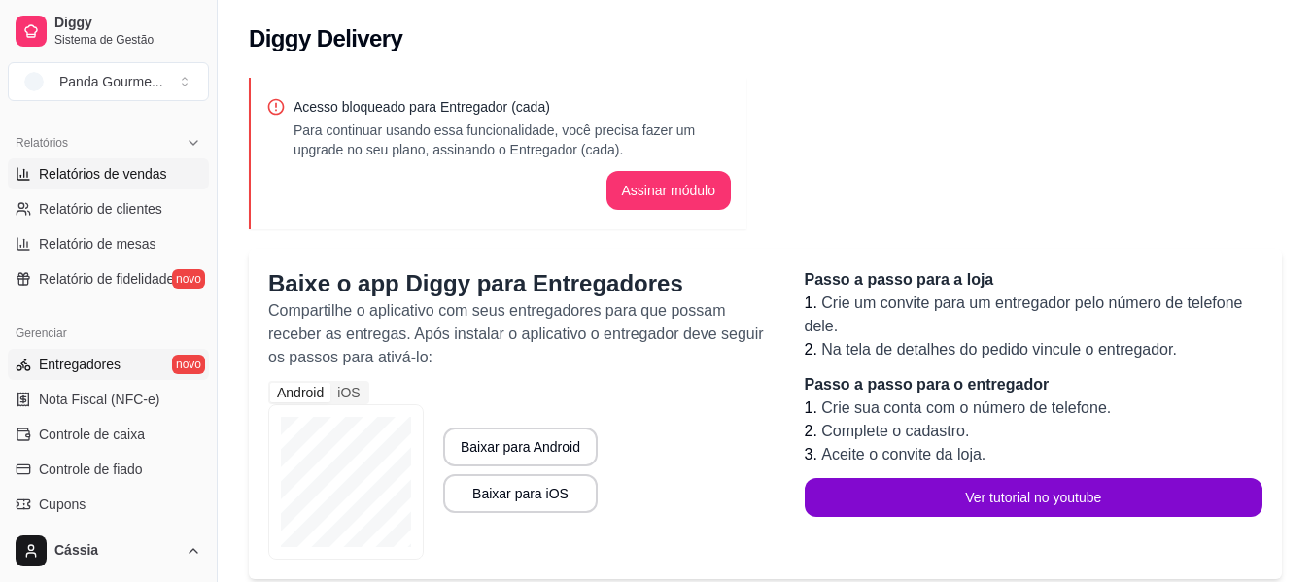
click at [148, 180] on span "Relatórios de vendas" at bounding box center [103, 173] width 128 height 19
select select "ALL"
select select "0"
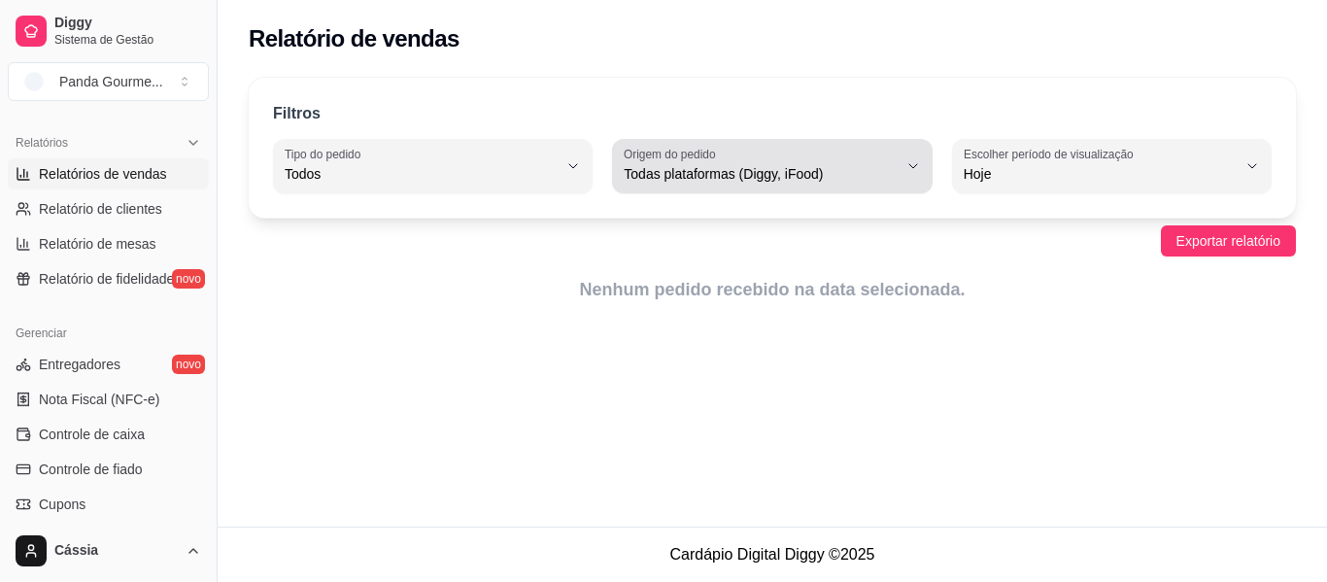
click at [798, 166] on span "Todas plataformas (Diggy, iFood)" at bounding box center [760, 173] width 273 height 19
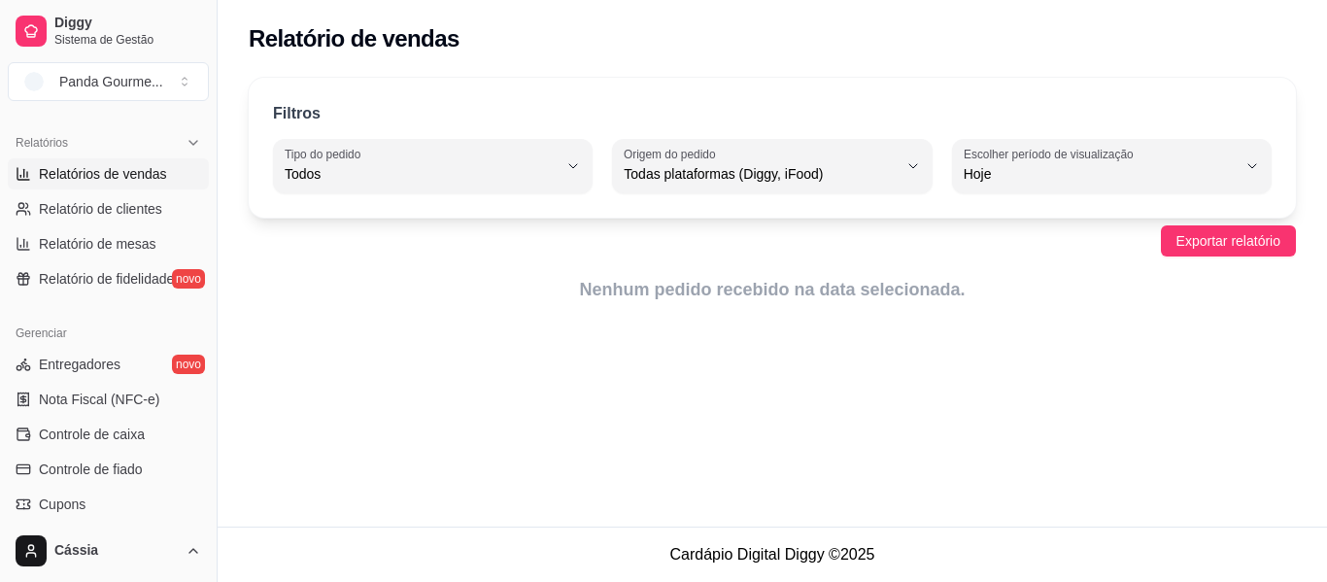
click at [776, 78] on div "Filtros ALL Tipo do pedido Todos Entrega Retirada Mesa Consumo local Tipo do pe…" at bounding box center [772, 148] width 1047 height 140
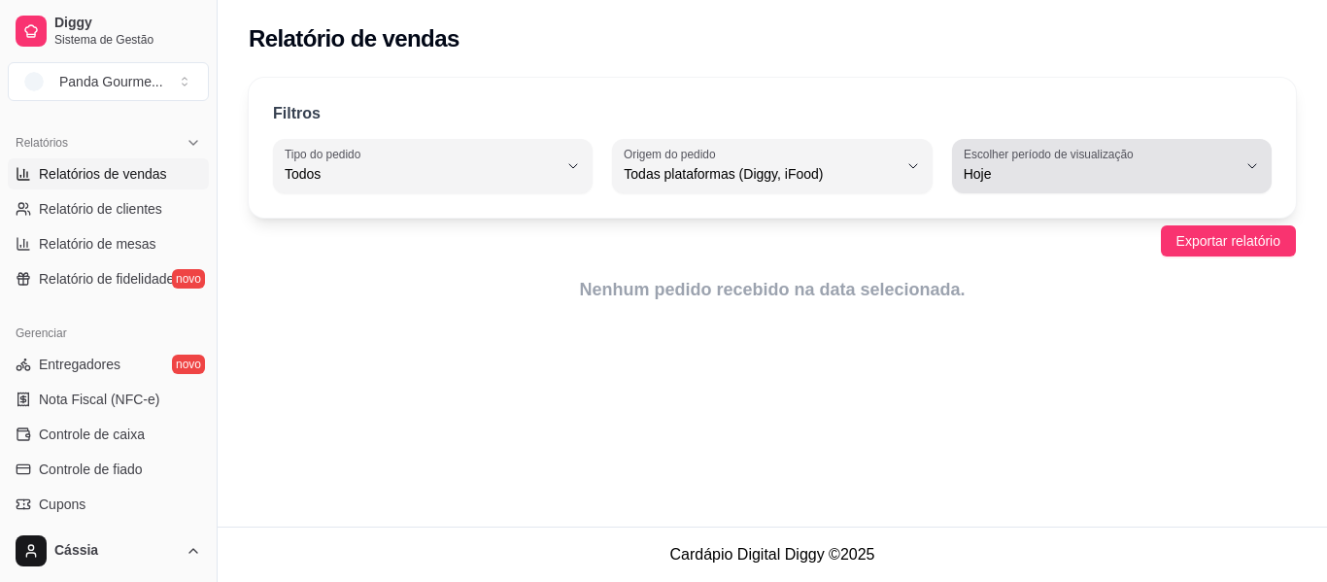
click at [1053, 160] on label "Escolher período de visualização" at bounding box center [1052, 154] width 176 height 17
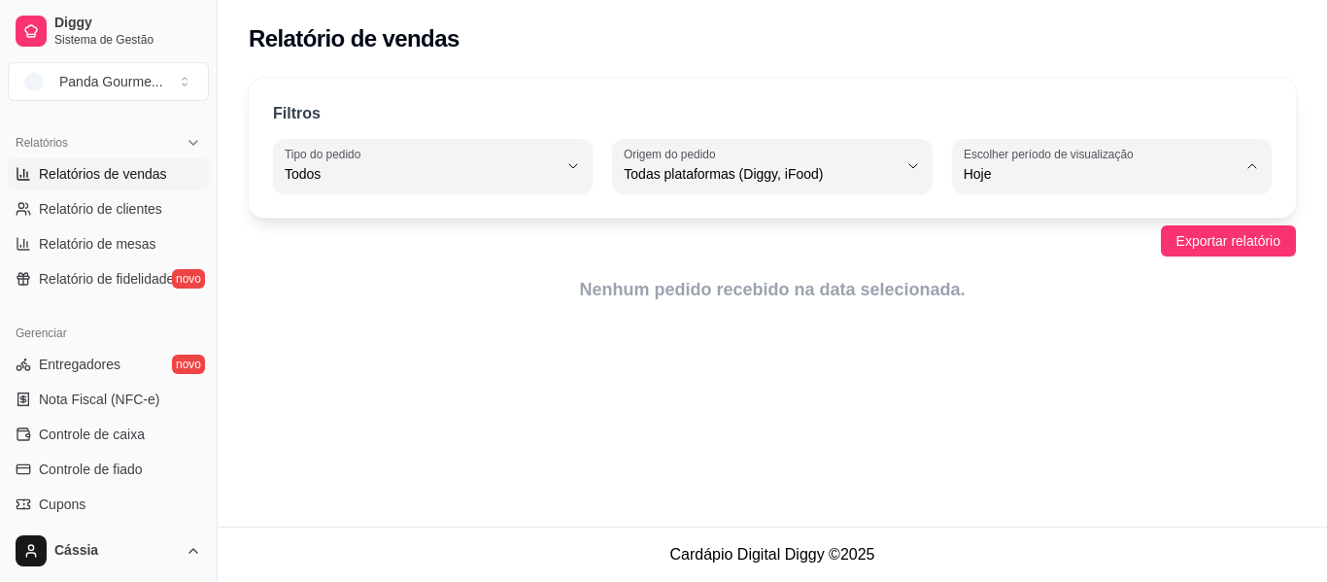
click at [1043, 353] on span "30 dias" at bounding box center [1103, 347] width 258 height 18
type input "30"
select select "30"
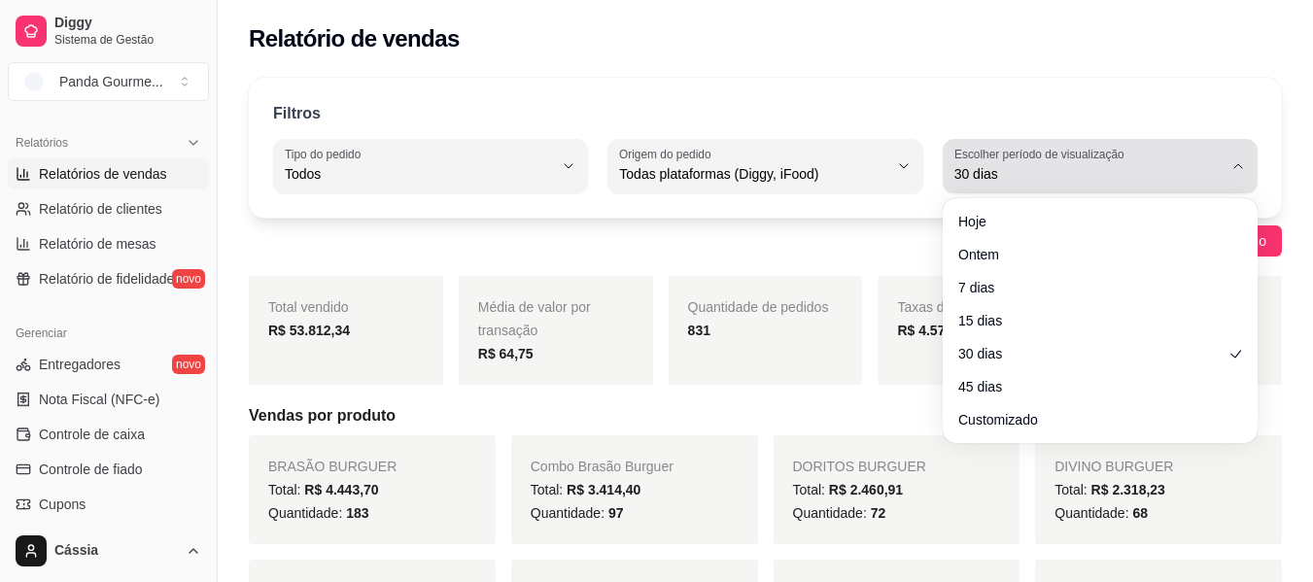
click at [1078, 178] on span "30 dias" at bounding box center [1088, 173] width 268 height 19
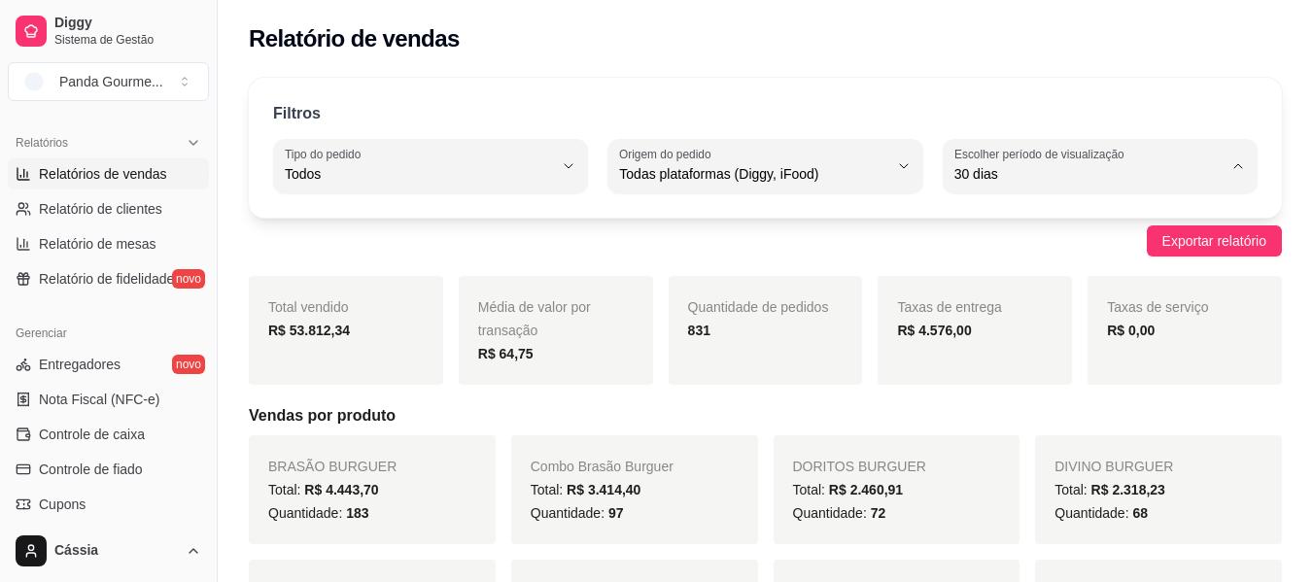
click at [1064, 420] on span "Customizado" at bounding box center [1090, 410] width 254 height 18
type input "-1"
select select "-1"
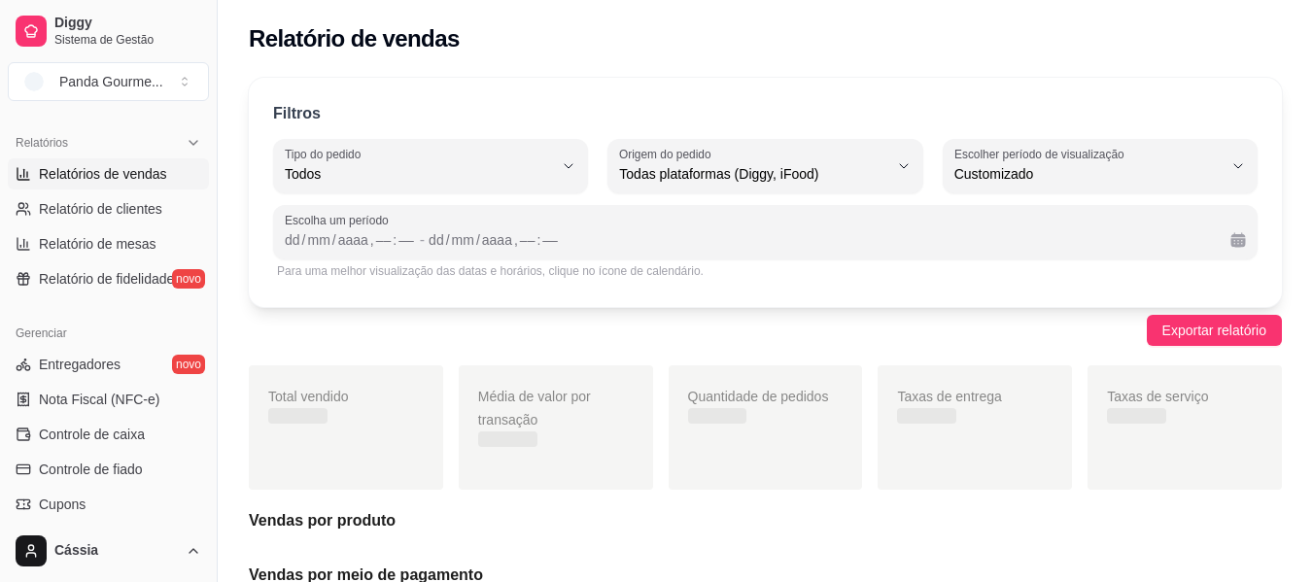
scroll to position [18, 0]
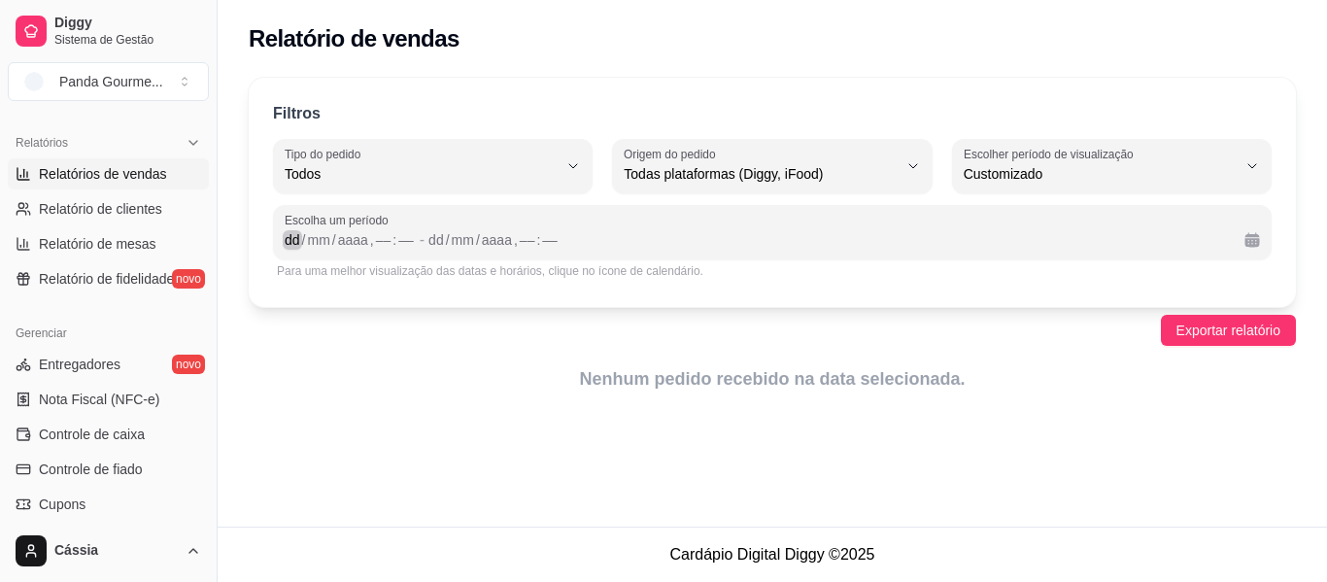
click at [271, 244] on div "Filtros ALL Tipo do pedido Todos Entrega Retirada Mesa Consumo local Tipo do pe…" at bounding box center [772, 192] width 1047 height 229
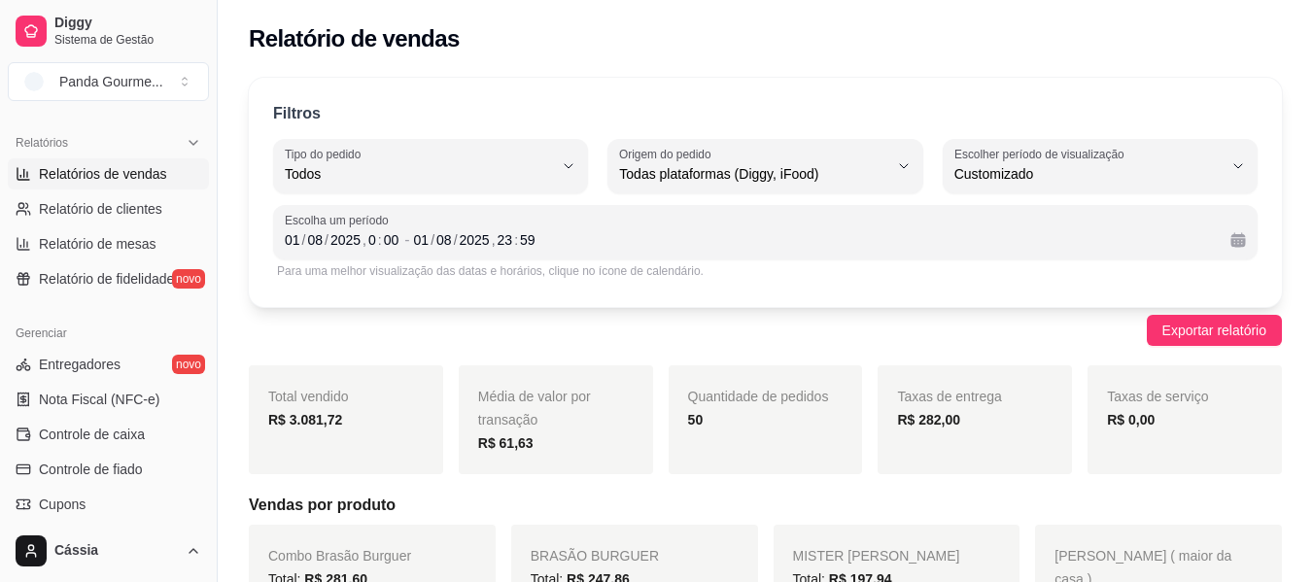
click at [1042, 331] on div "Exportar relatório" at bounding box center [765, 330] width 1033 height 31
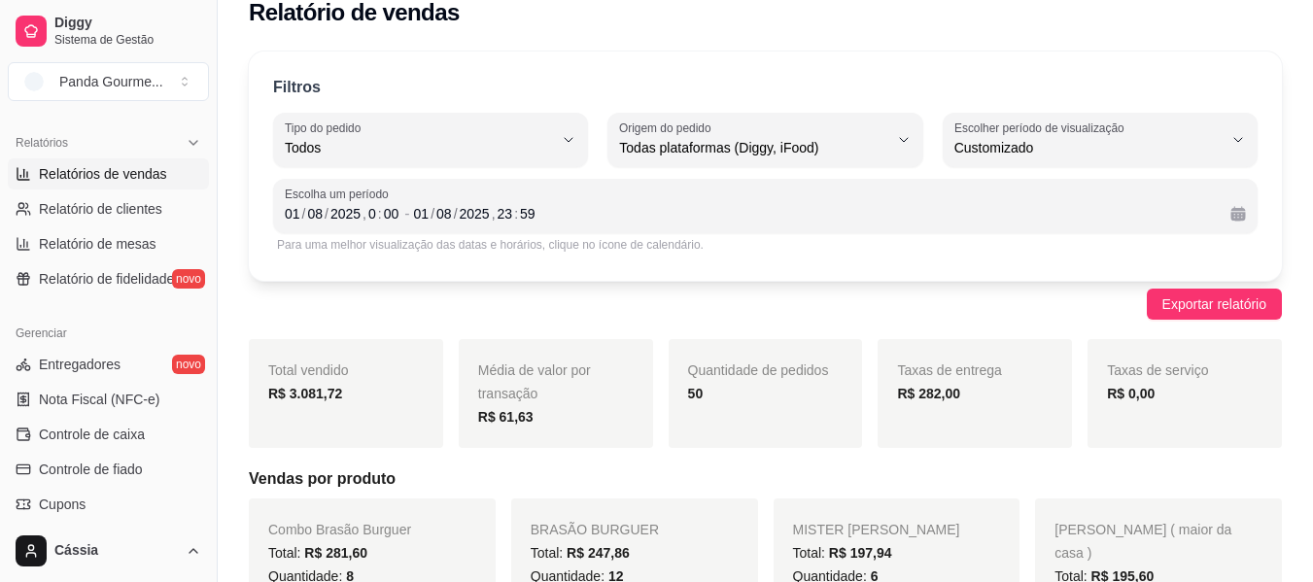
scroll to position [0, 0]
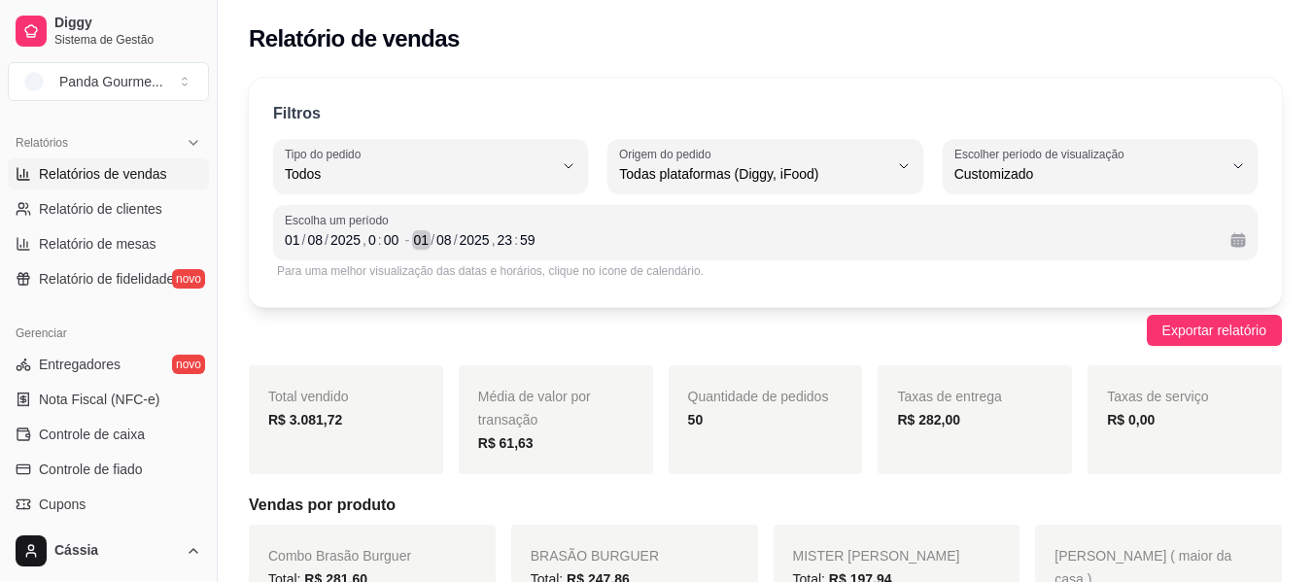
click at [430, 242] on div "/" at bounding box center [432, 239] width 8 height 19
click at [522, 328] on div "Exportar relatório" at bounding box center [765, 330] width 1033 height 31
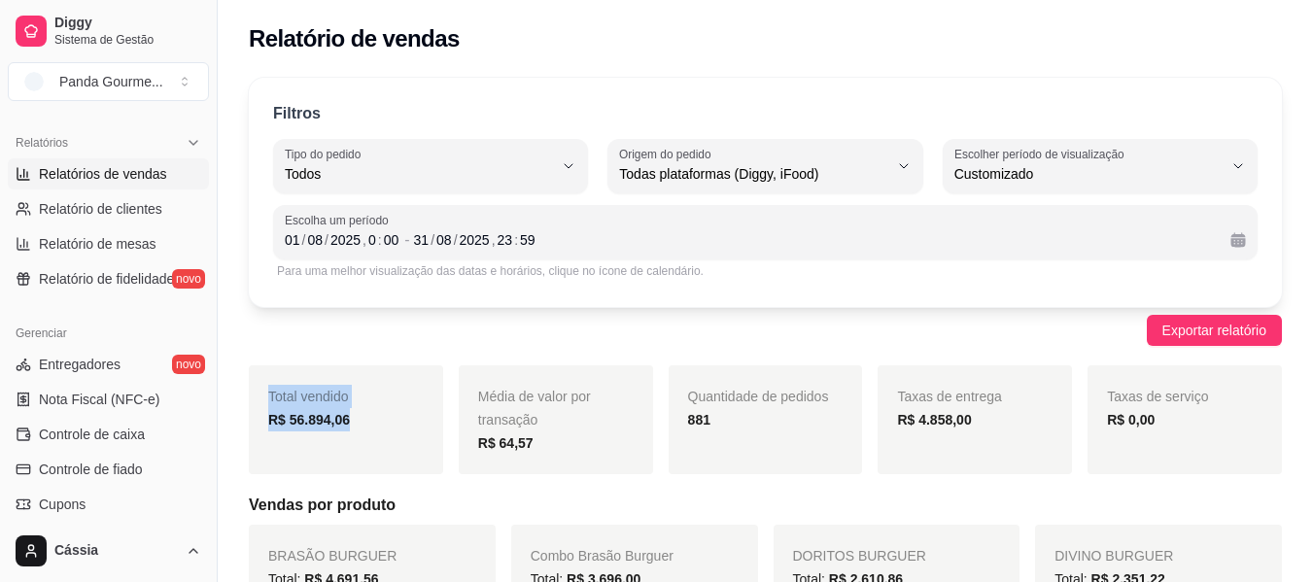
drag, startPoint x: 261, startPoint y: 389, endPoint x: 393, endPoint y: 438, distance: 140.2
click at [393, 438] on div "Total vendido R$ 56.894,06" at bounding box center [346, 419] width 194 height 109
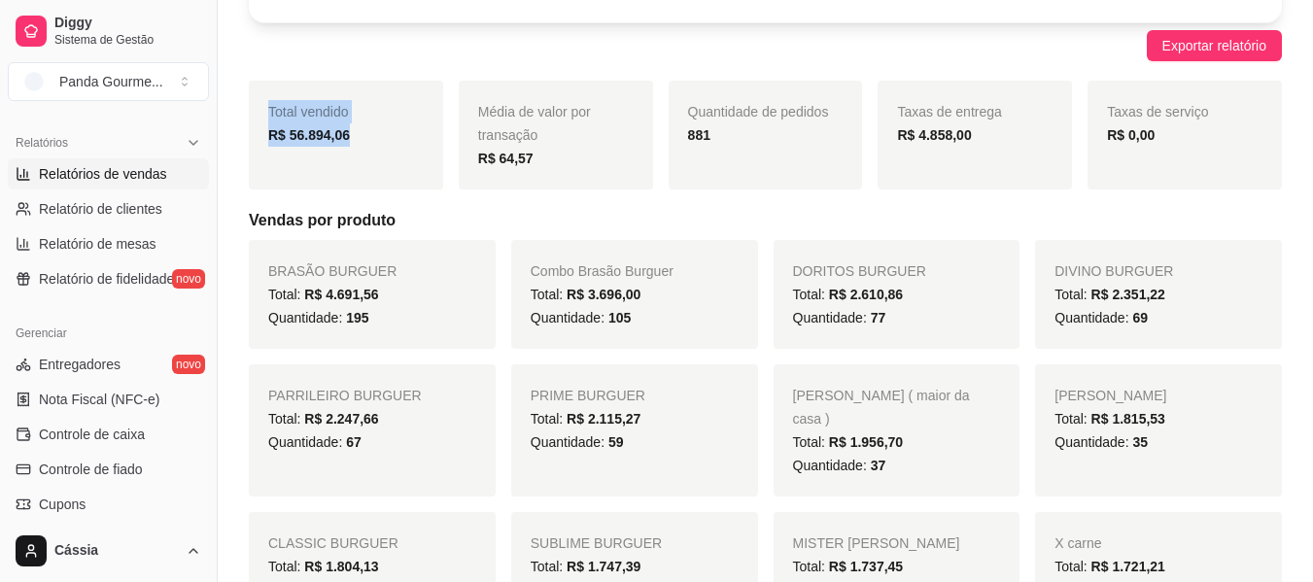
scroll to position [291, 0]
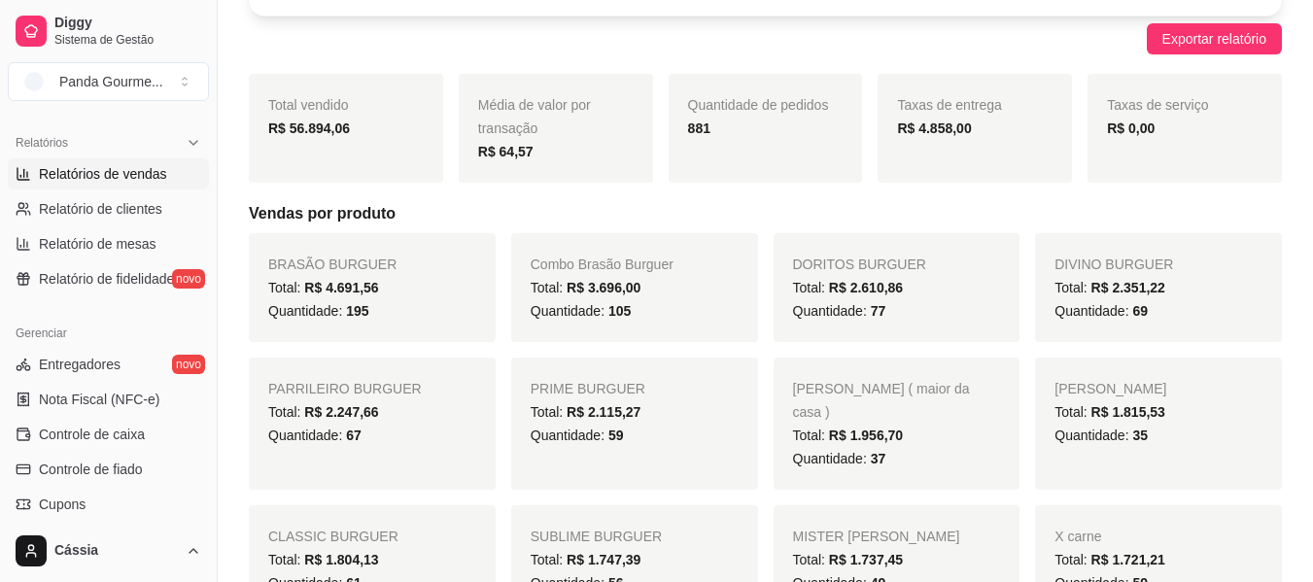
click at [457, 144] on div "Total vendido R$ 56.894,06 Média de valor por transação R$ 64,57 Quantidade de …" at bounding box center [765, 128] width 1033 height 109
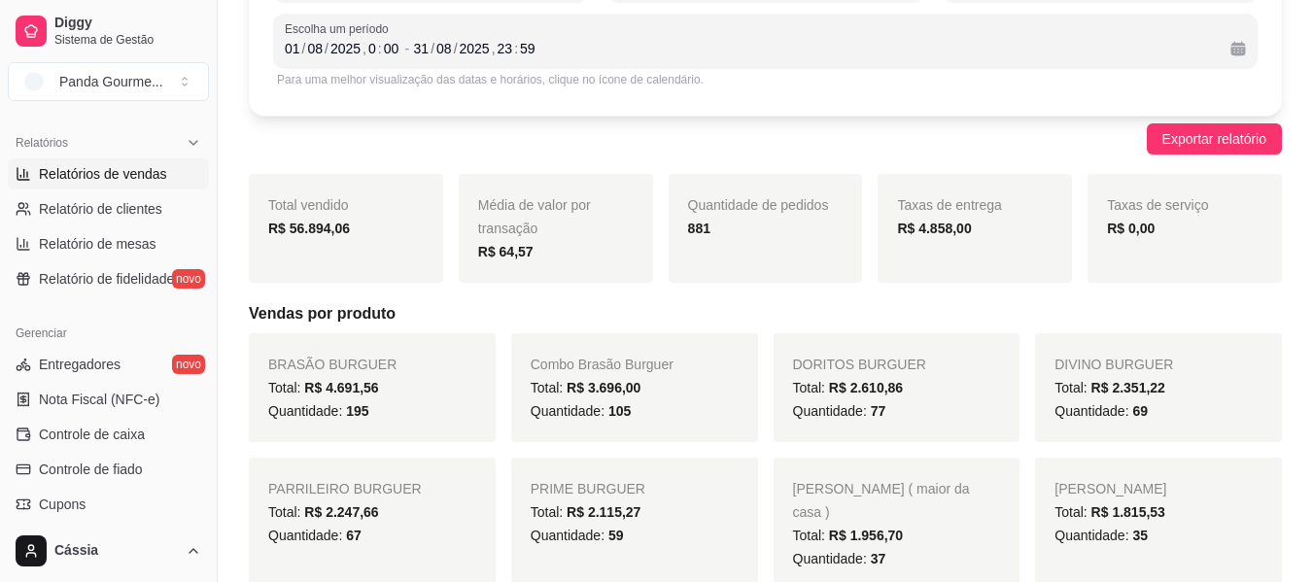
scroll to position [97, 0]
